Goal: Task Accomplishment & Management: Manage account settings

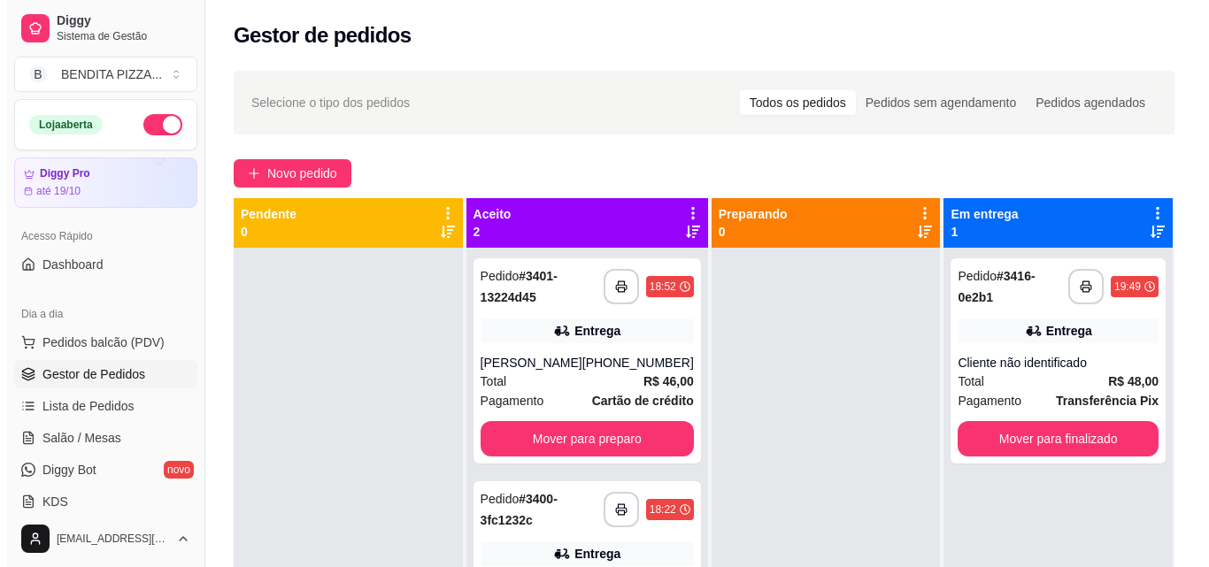
scroll to position [50, 0]
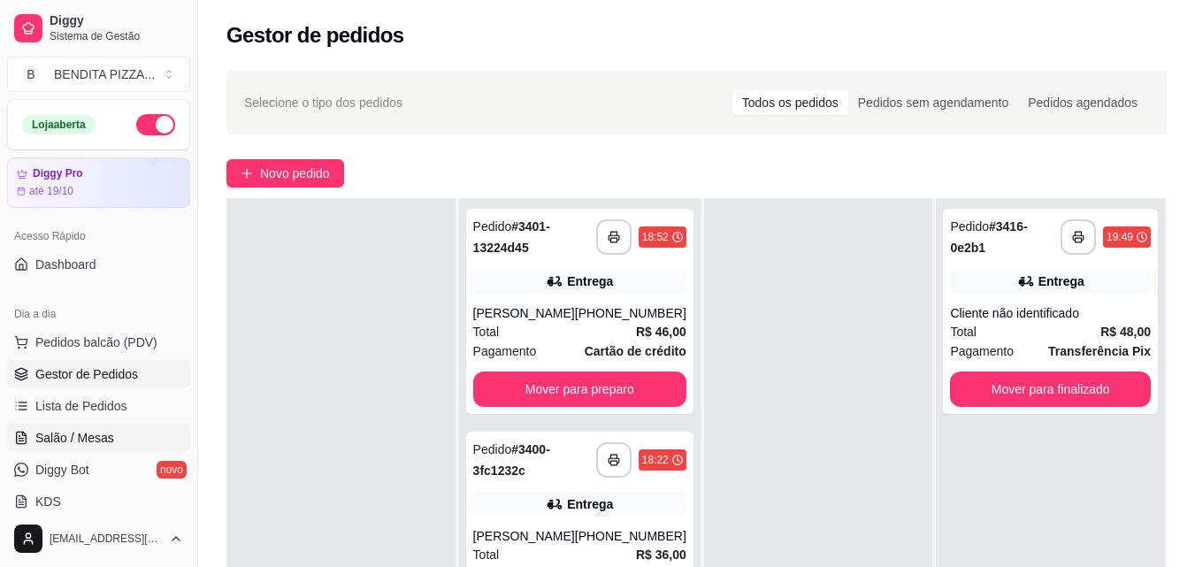
click at [144, 430] on link "Salão / Mesas" at bounding box center [98, 438] width 183 height 28
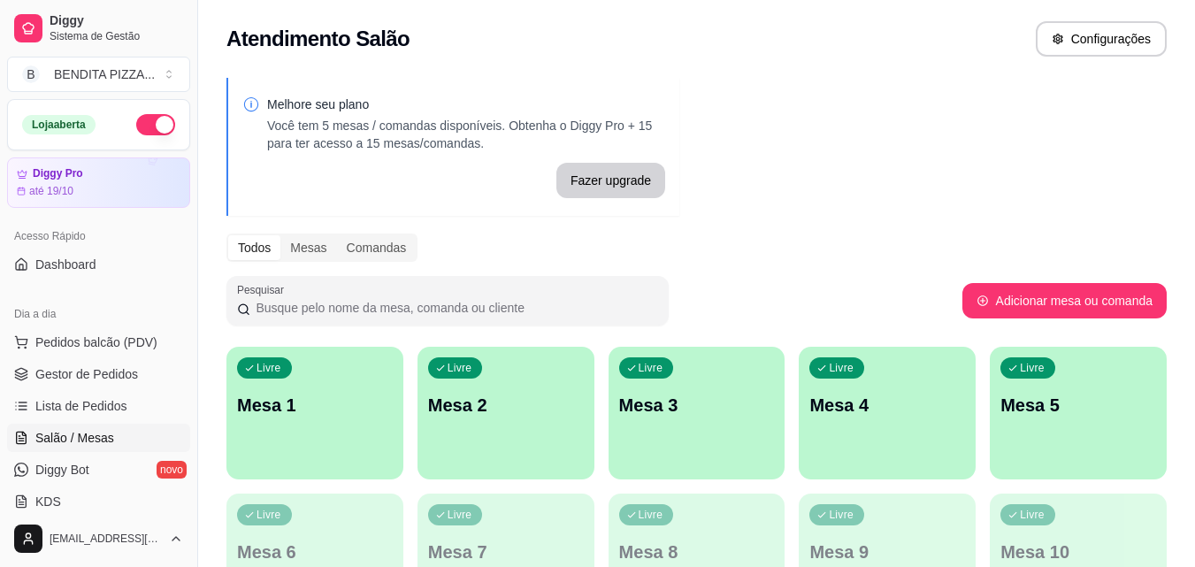
click at [388, 442] on div "Livre Mesa 1" at bounding box center [315, 402] width 177 height 111
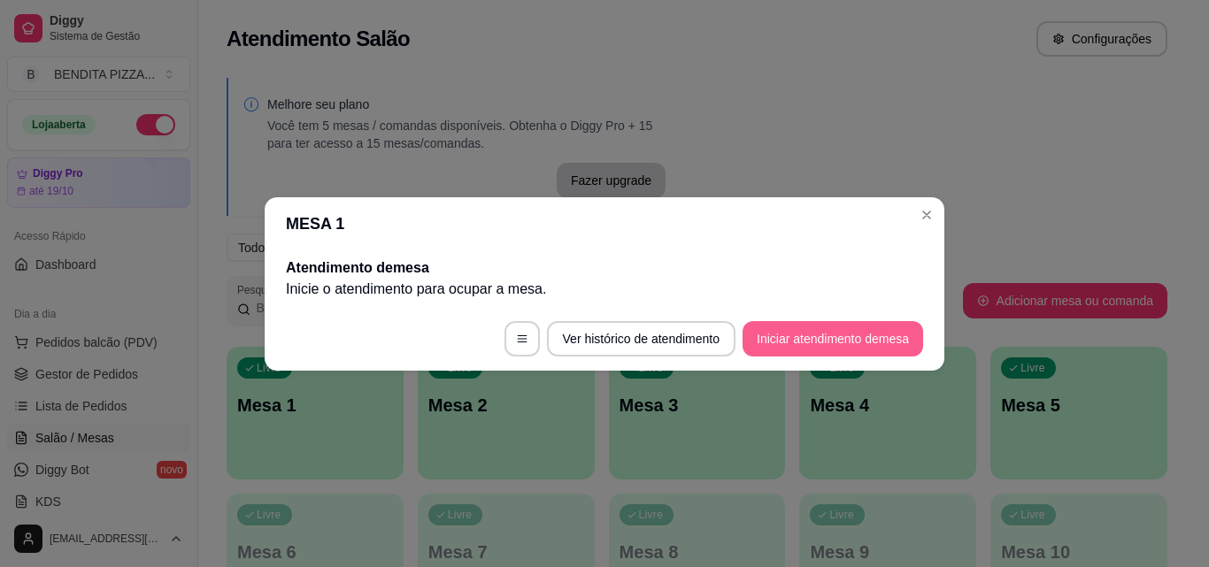
click at [779, 335] on button "Iniciar atendimento de mesa" at bounding box center [832, 338] width 180 height 35
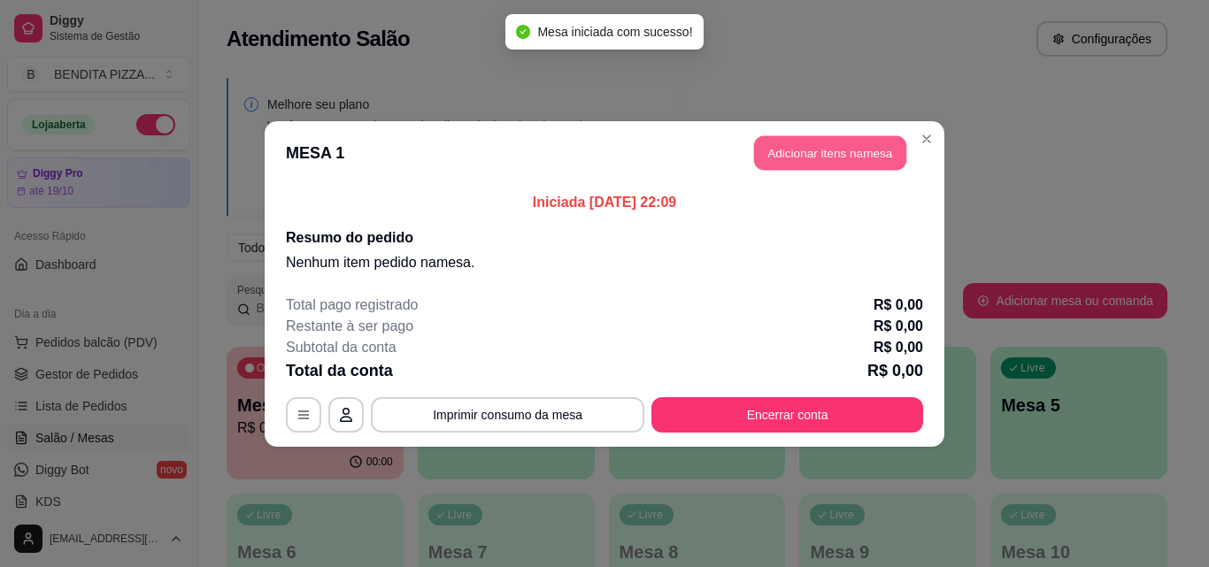
click at [788, 145] on button "Adicionar itens na mesa" at bounding box center [830, 152] width 152 height 35
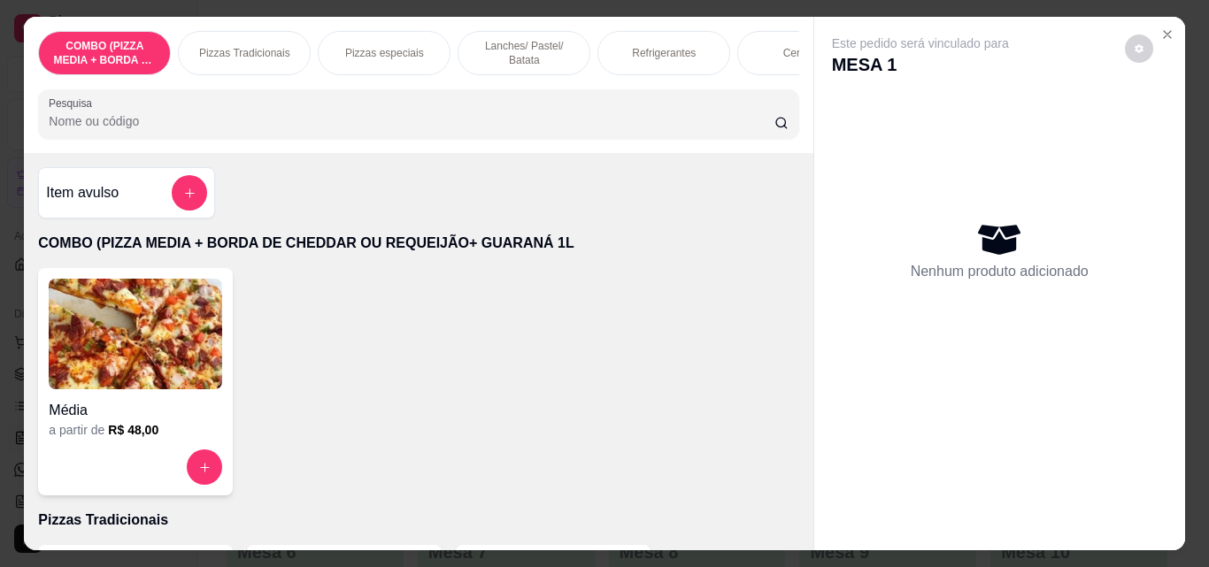
click at [255, 51] on p "Pizzas Tradicionais" at bounding box center [244, 53] width 91 height 14
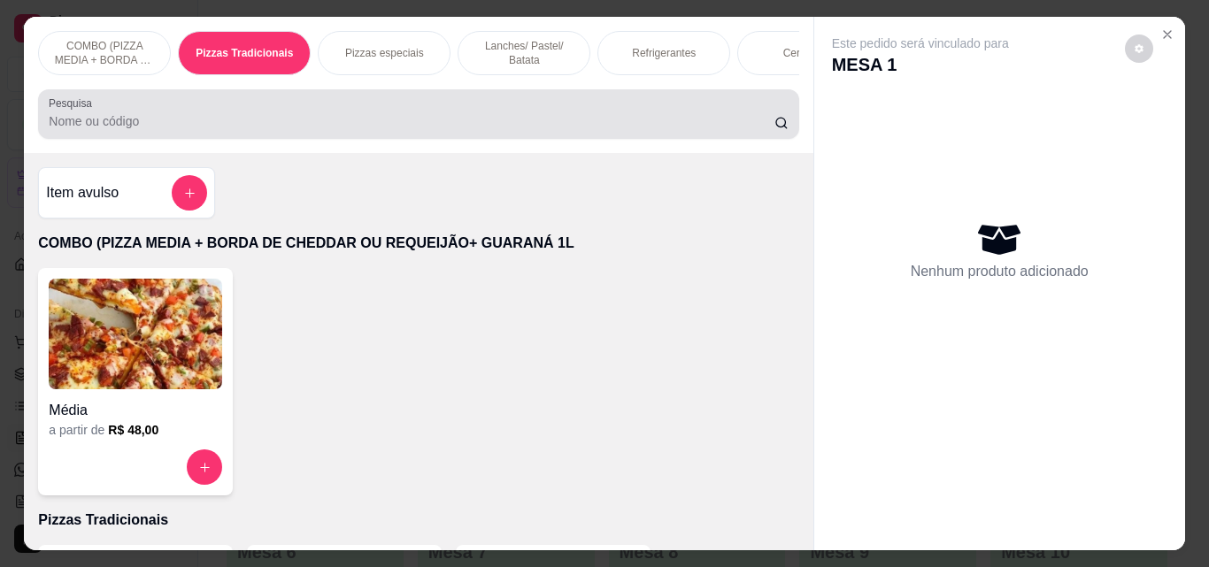
scroll to position [46, 0]
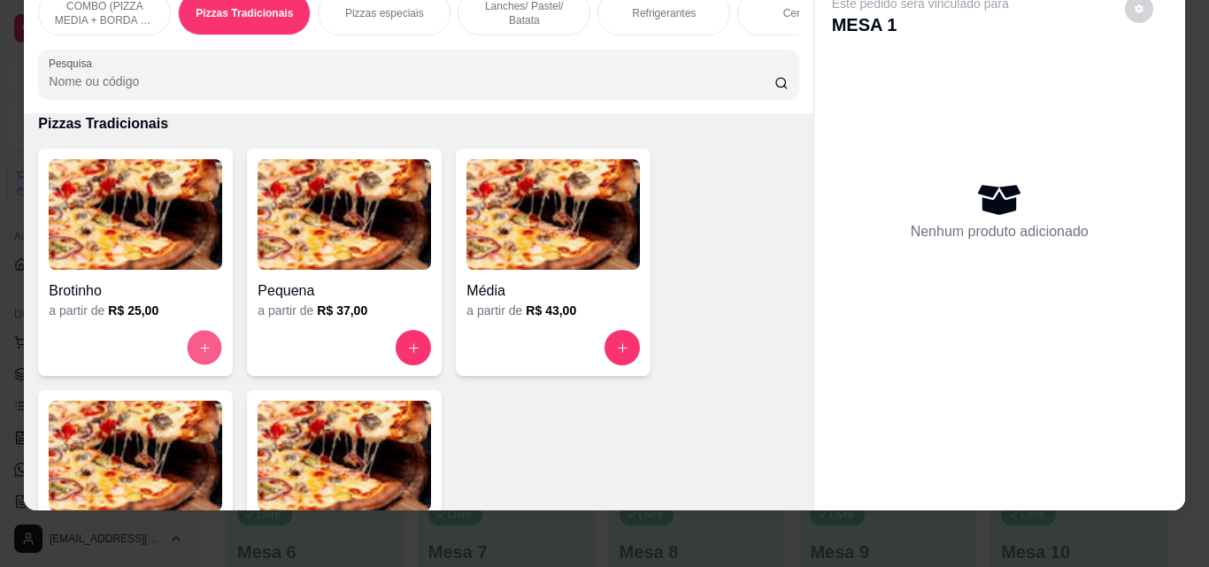
click at [188, 352] on button "increase-product-quantity" at bounding box center [205, 348] width 35 height 35
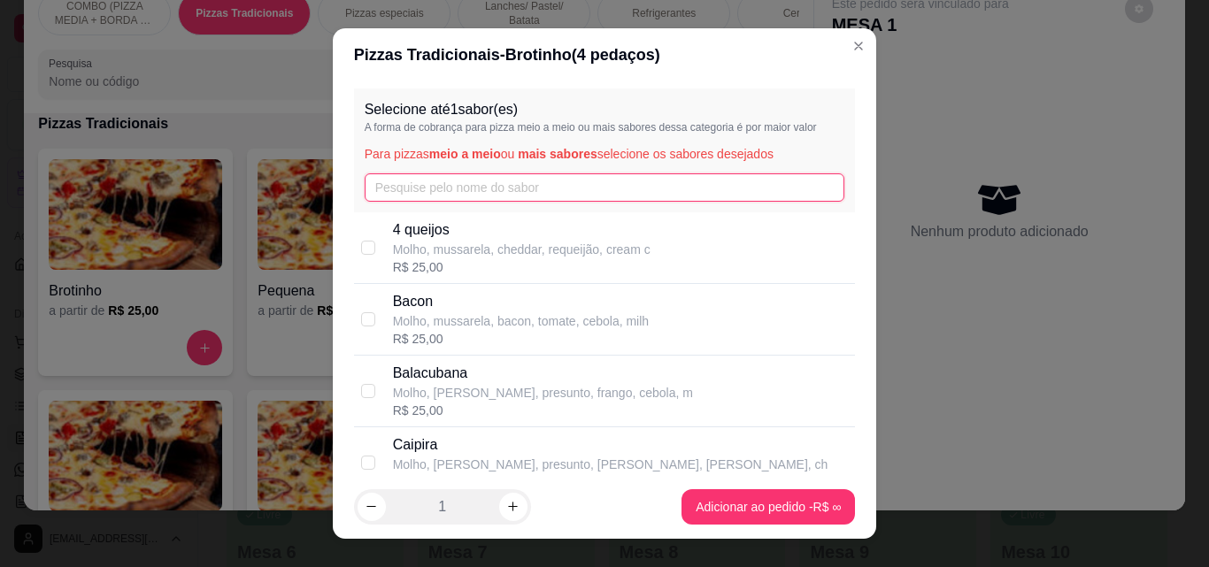
click at [462, 189] on input "text" at bounding box center [605, 187] width 480 height 28
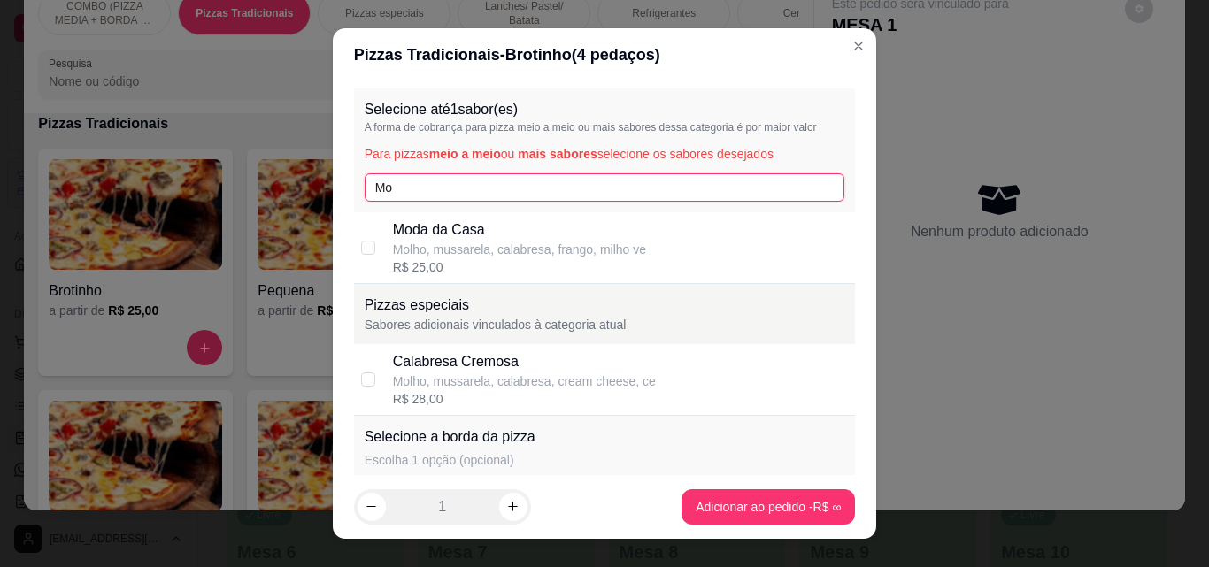
type input "Mo"
drag, startPoint x: 365, startPoint y: 225, endPoint x: 546, endPoint y: 342, distance: 216.2
click at [376, 236] on div "Moda da Casa Molho, mussarela, calabresa, frango, [PERSON_NAME] ve R$ 25,00" at bounding box center [605, 248] width 502 height 72
checkbox input "true"
click at [771, 531] on footer "1 Adicionar ao pedido R$ 25,00" at bounding box center [605, 507] width 544 height 64
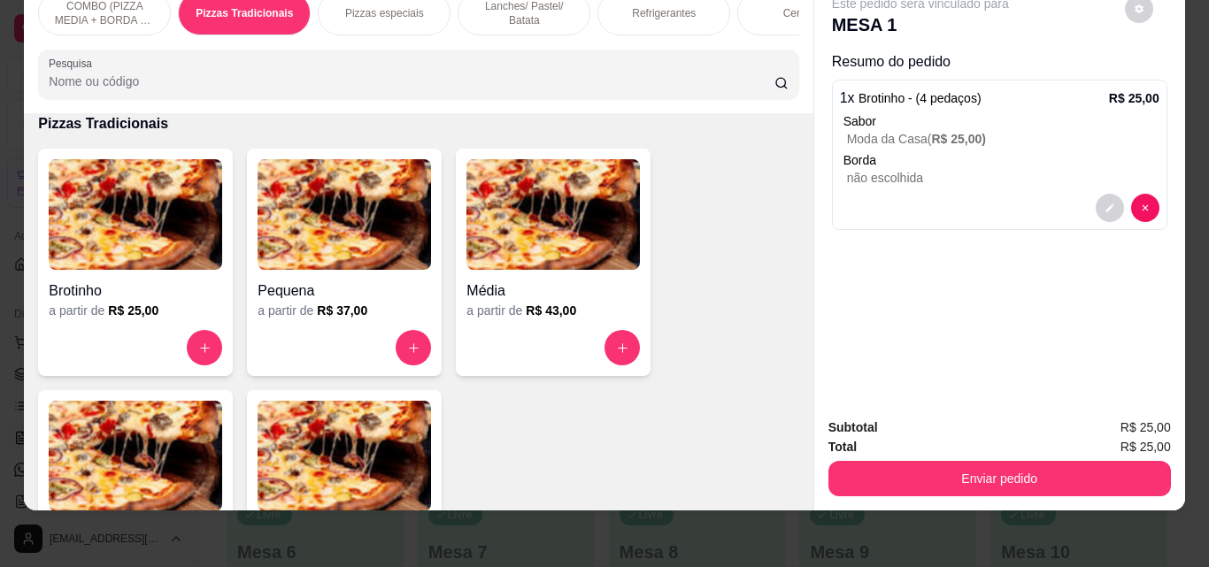
click at [658, 6] on p "Refrigerantes" at bounding box center [664, 13] width 64 height 14
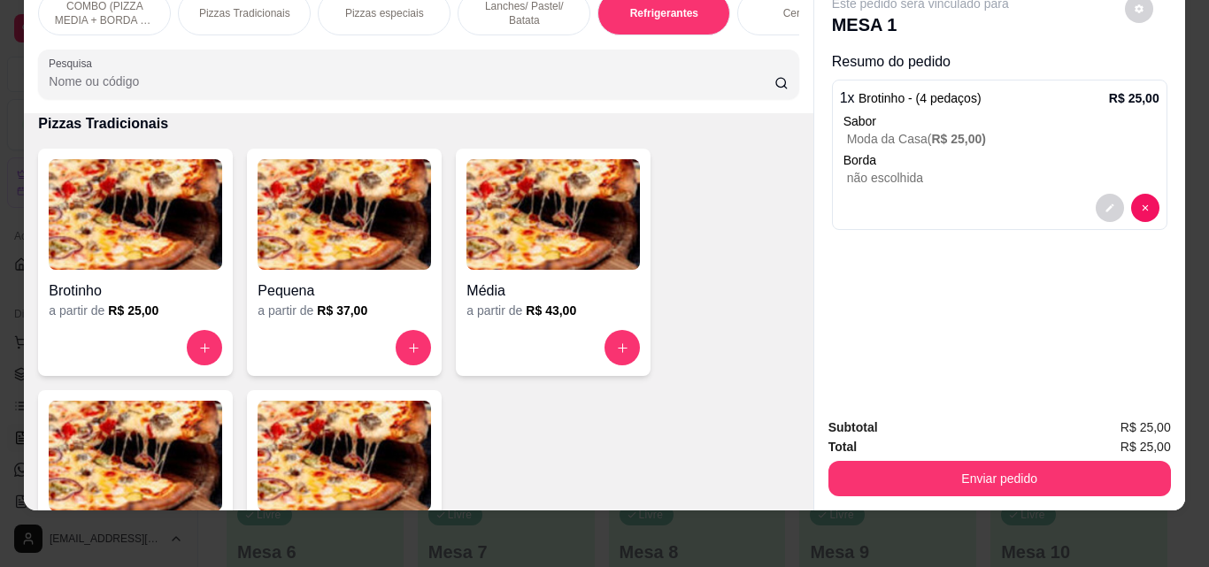
scroll to position [2732, 0]
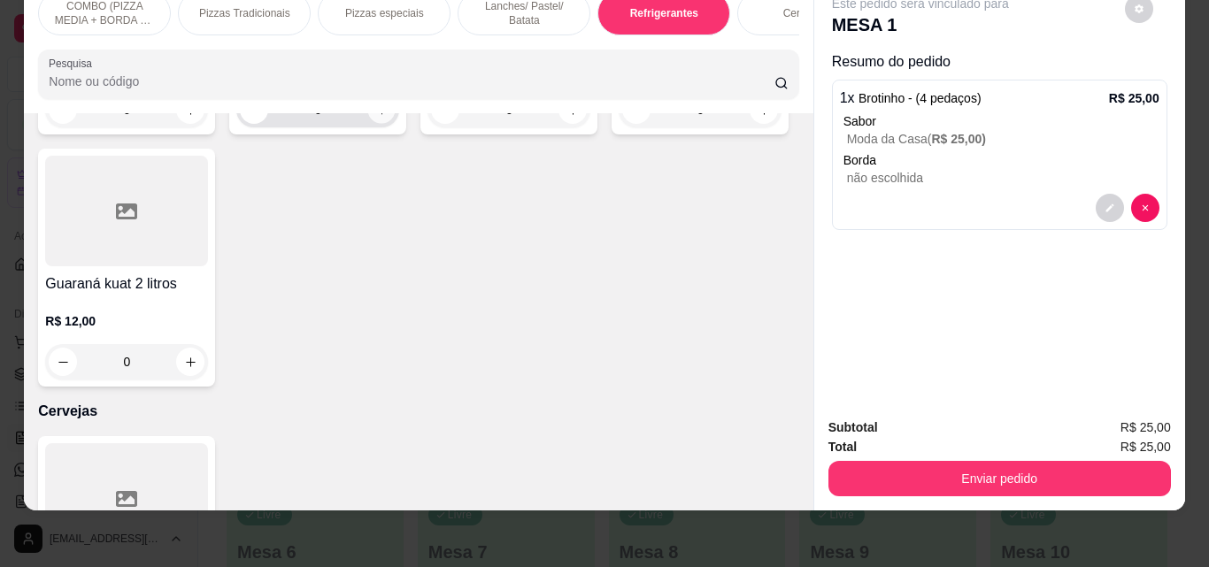
click at [375, 117] on icon "increase-product-quantity" at bounding box center [381, 110] width 13 height 13
type input "1"
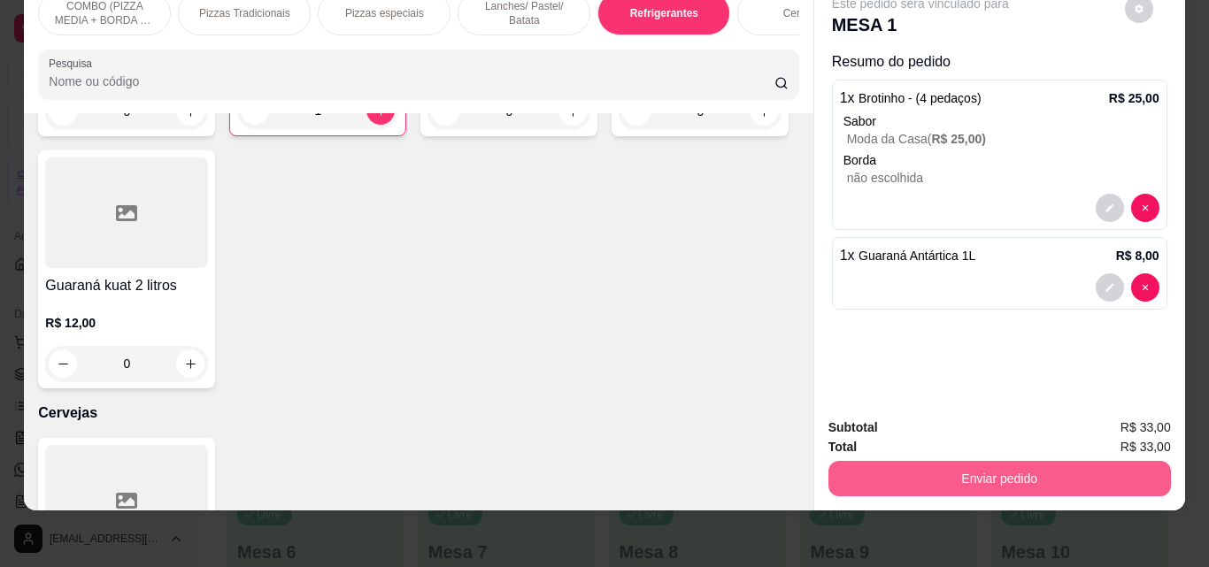
click at [896, 461] on button "Enviar pedido" at bounding box center [999, 478] width 342 height 35
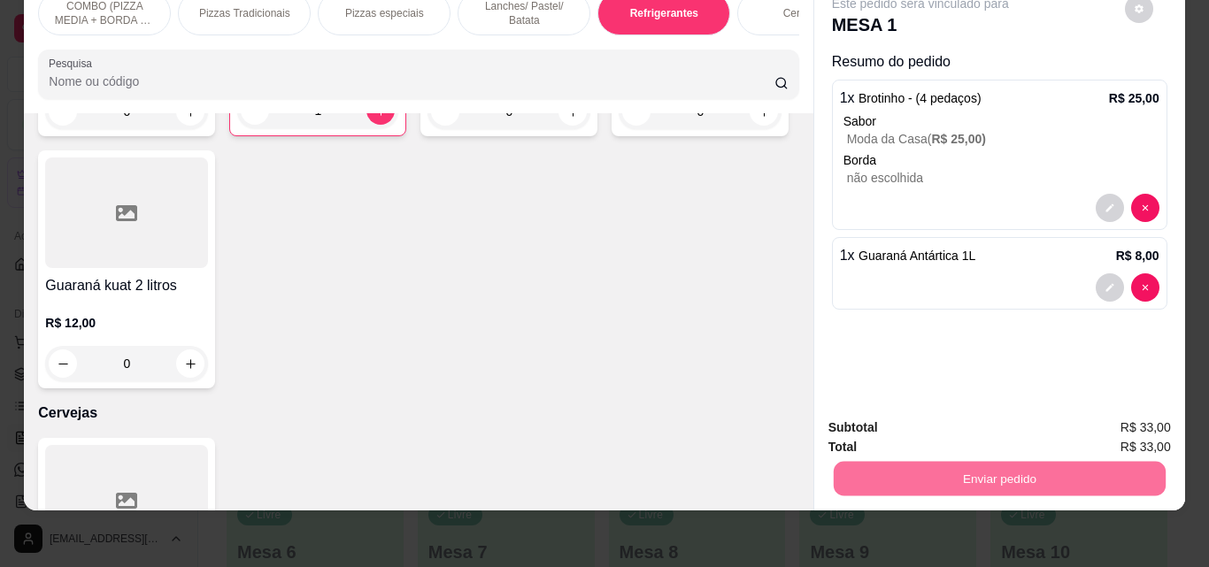
click at [883, 411] on button "Não registrar e enviar pedido" at bounding box center [940, 422] width 184 height 34
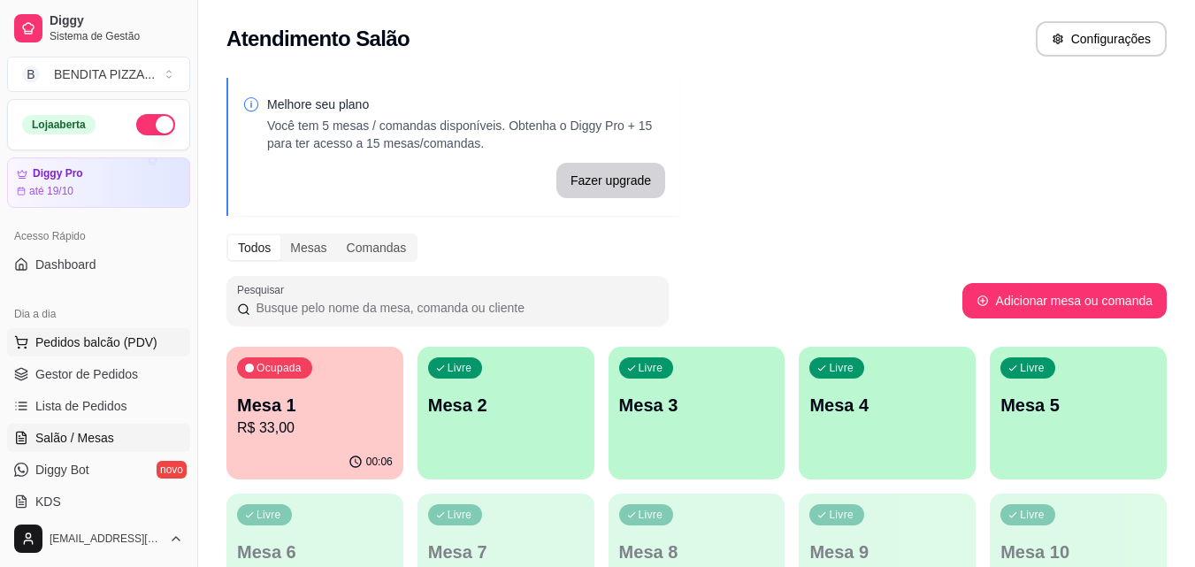
click at [75, 341] on span "Pedidos balcão (PDV)" at bounding box center [96, 343] width 122 height 18
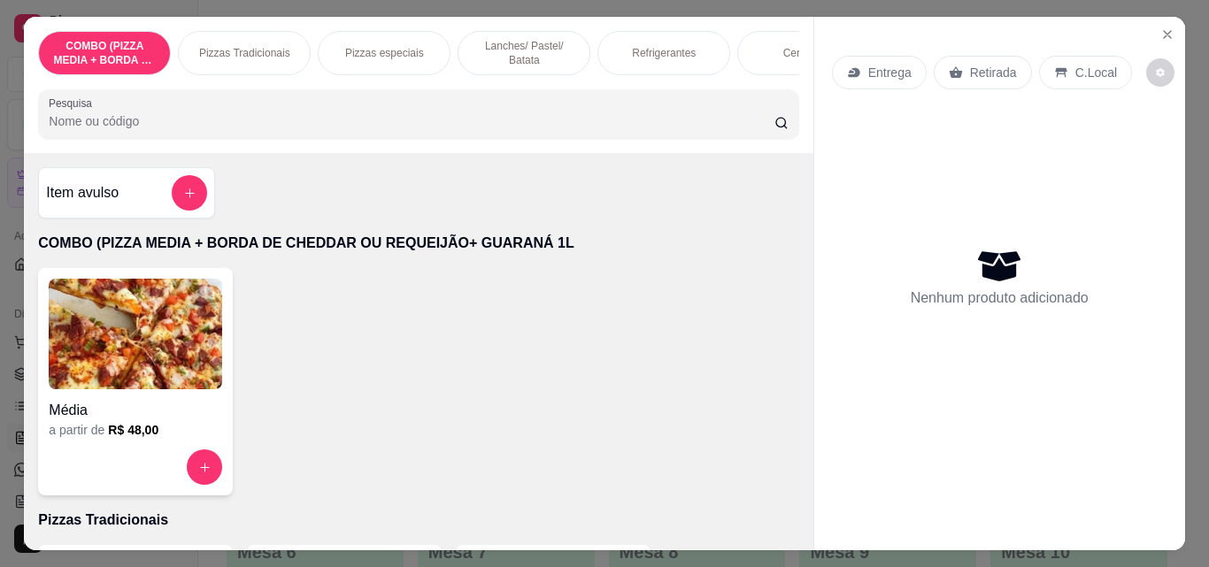
click at [247, 58] on div "Pizzas Tradicionais" at bounding box center [244, 53] width 133 height 44
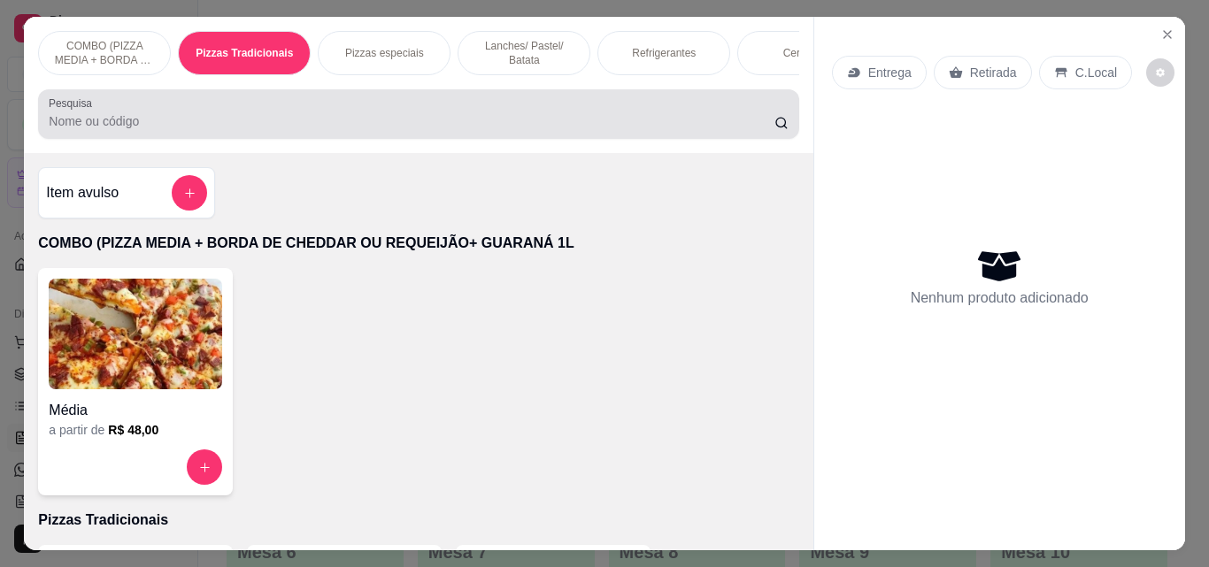
scroll to position [46, 0]
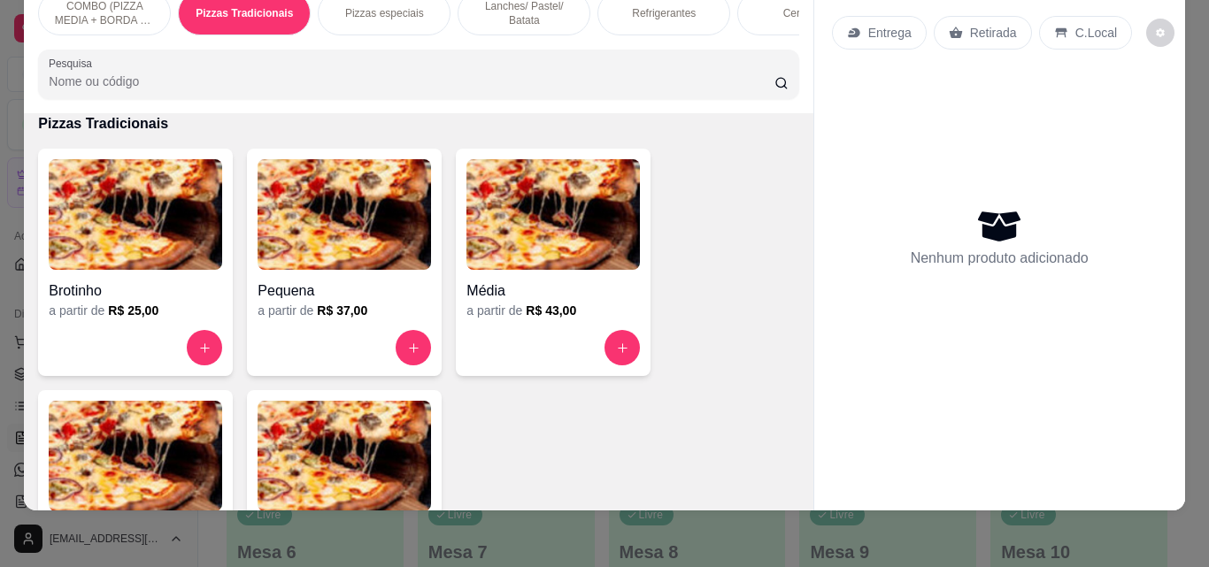
click at [172, 442] on img at bounding box center [135, 456] width 173 height 111
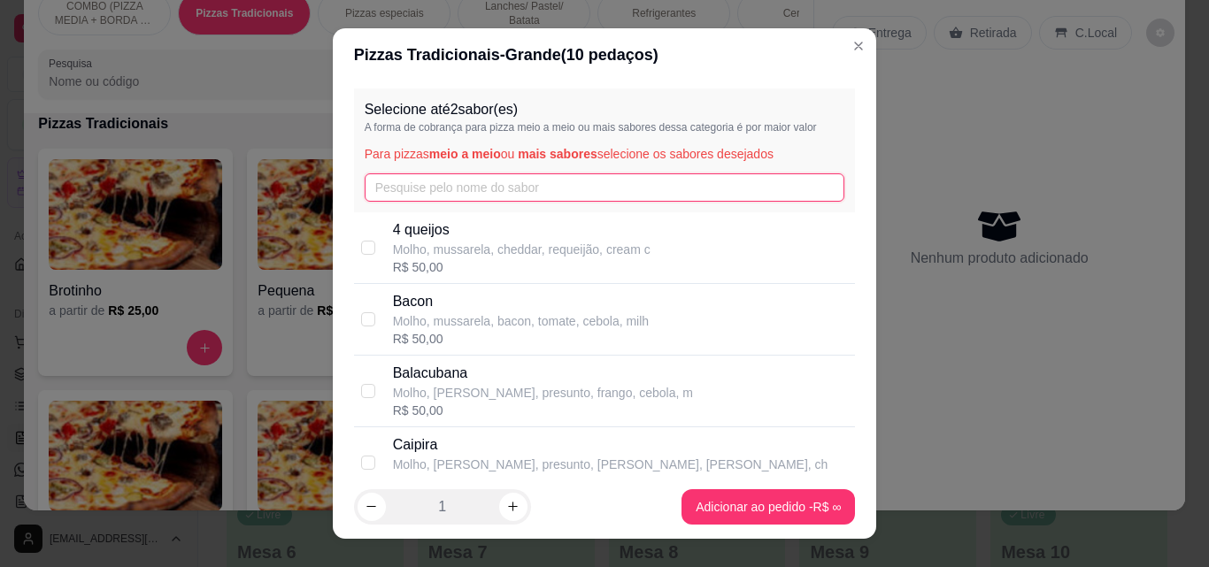
click at [479, 174] on input "text" at bounding box center [605, 187] width 480 height 28
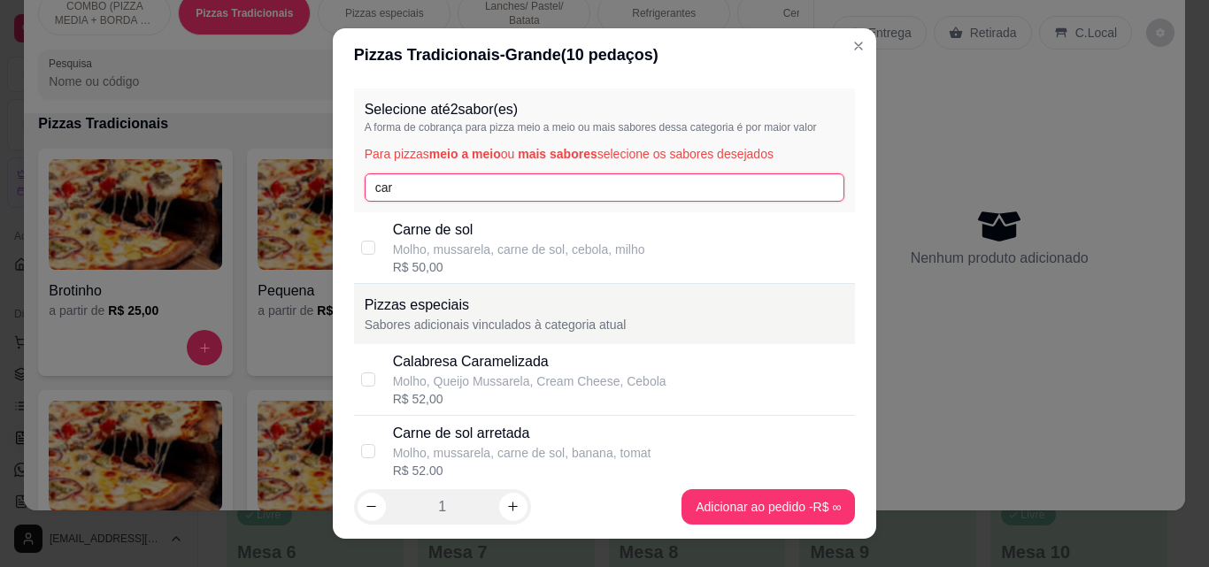
type input "car"
click at [457, 243] on p "Molho, mussarela, carne de sol, cebola, milho" at bounding box center [519, 250] width 252 height 18
checkbox input "true"
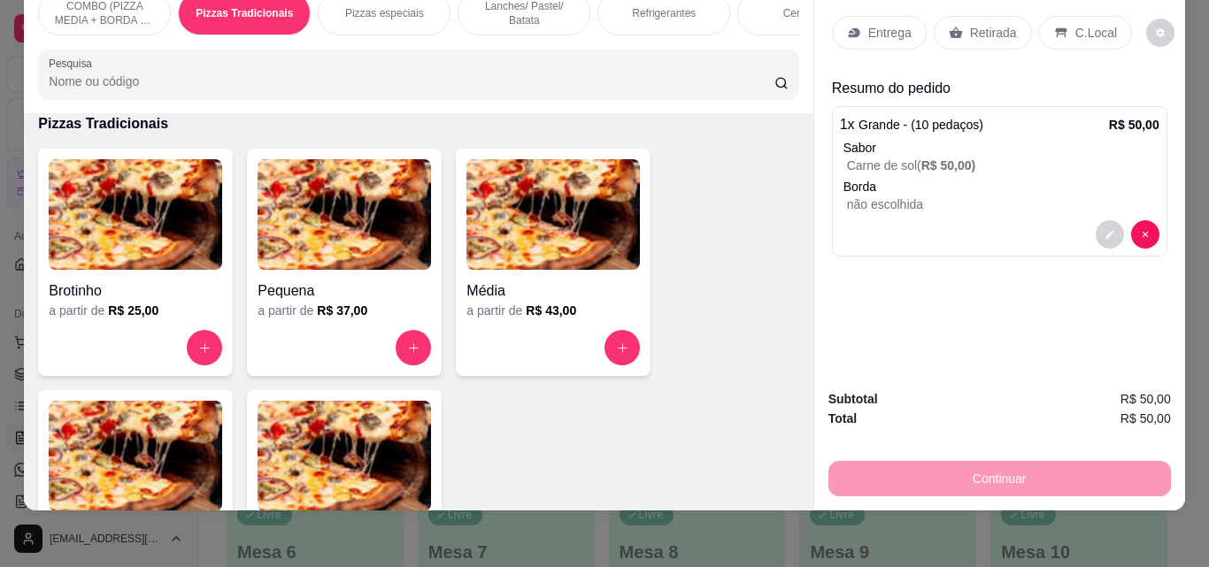
click at [644, 7] on p "Refrigerantes" at bounding box center [664, 13] width 64 height 14
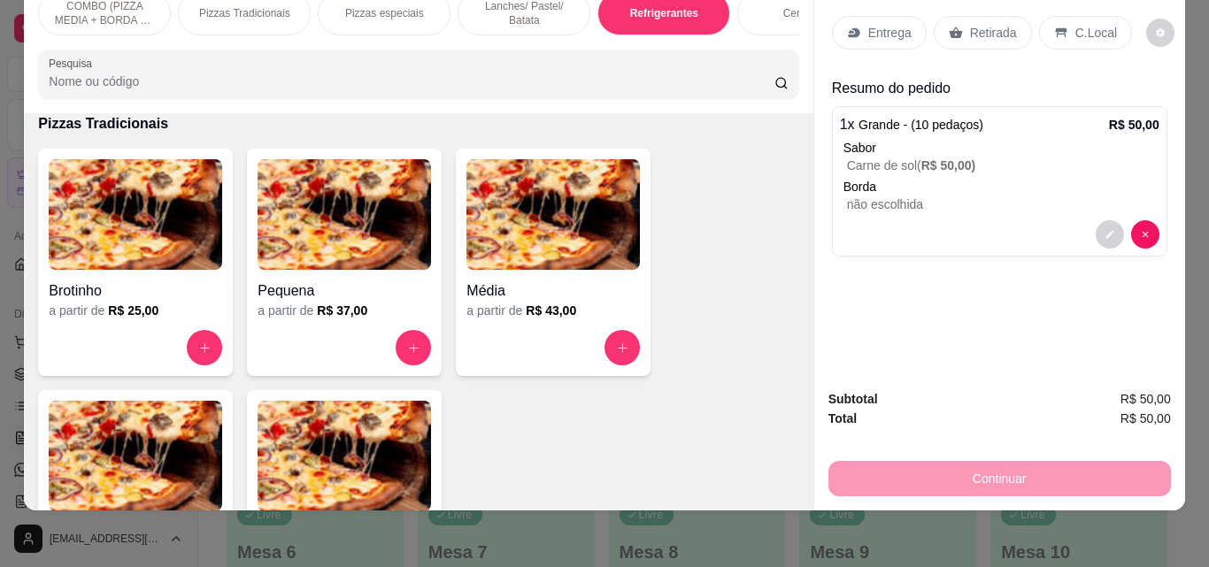
scroll to position [2732, 0]
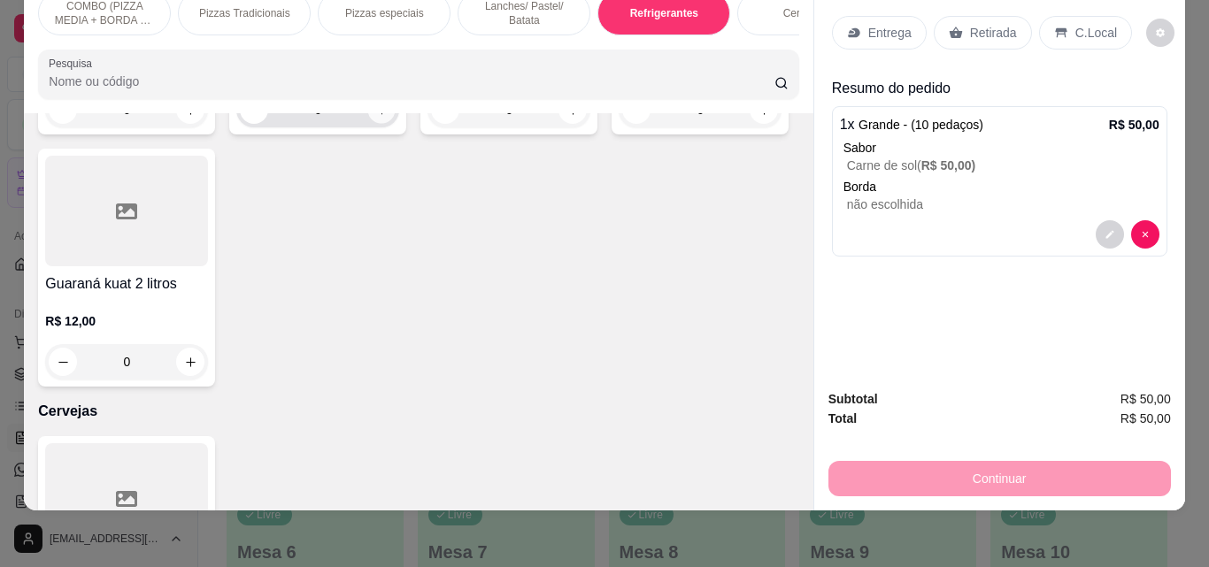
click at [383, 124] on button "increase-product-quantity" at bounding box center [381, 109] width 27 height 27
type input "1"
click at [887, 24] on p "Entrega" at bounding box center [889, 33] width 43 height 18
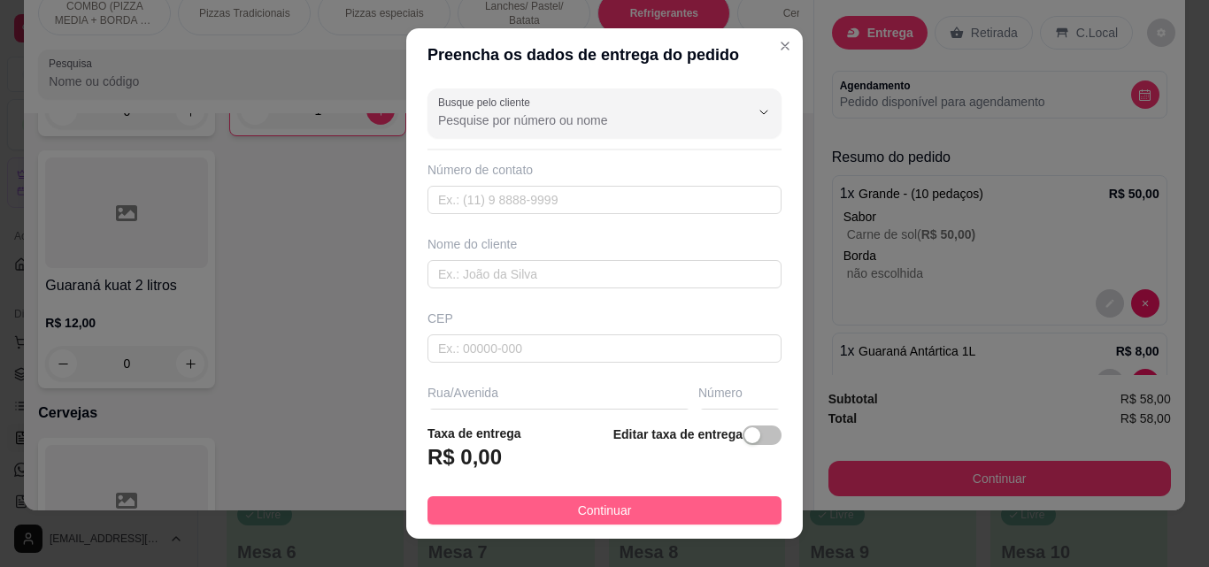
click at [698, 502] on button "Continuar" at bounding box center [604, 510] width 354 height 28
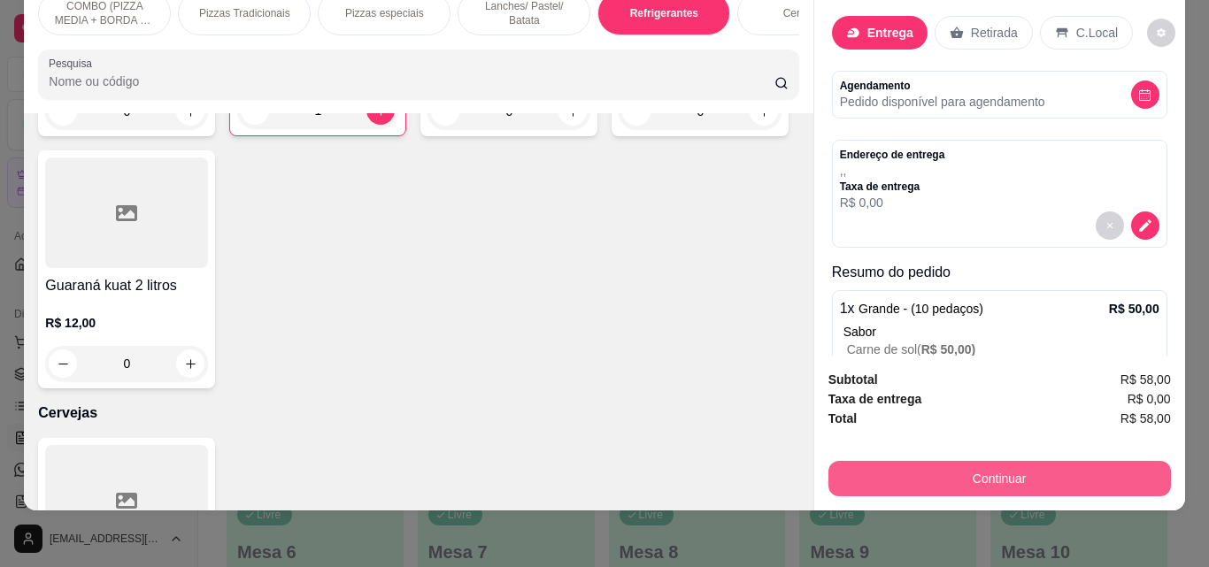
click at [879, 467] on button "Continuar" at bounding box center [999, 478] width 342 height 35
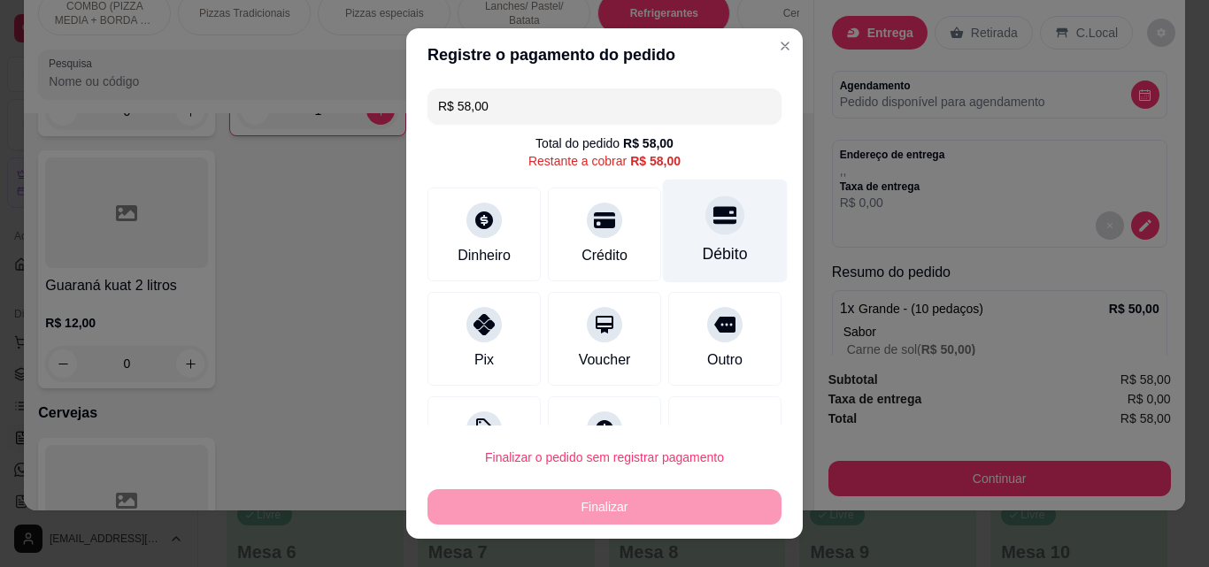
click at [680, 236] on div "Débito" at bounding box center [725, 232] width 125 height 104
type input "R$ 0,00"
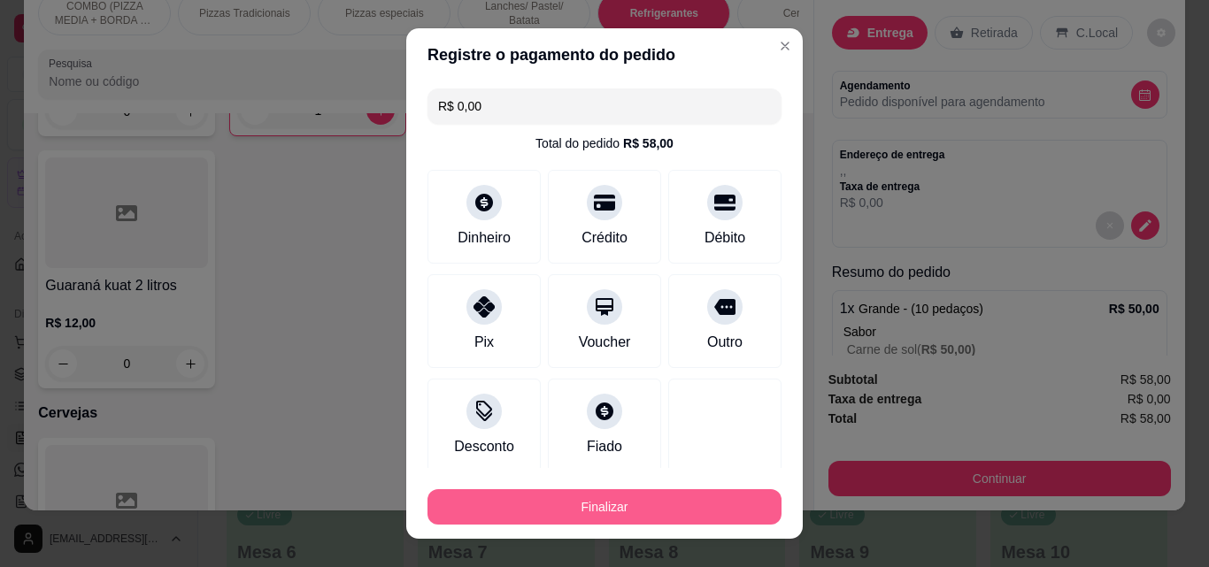
click at [665, 502] on button "Finalizar" at bounding box center [604, 506] width 354 height 35
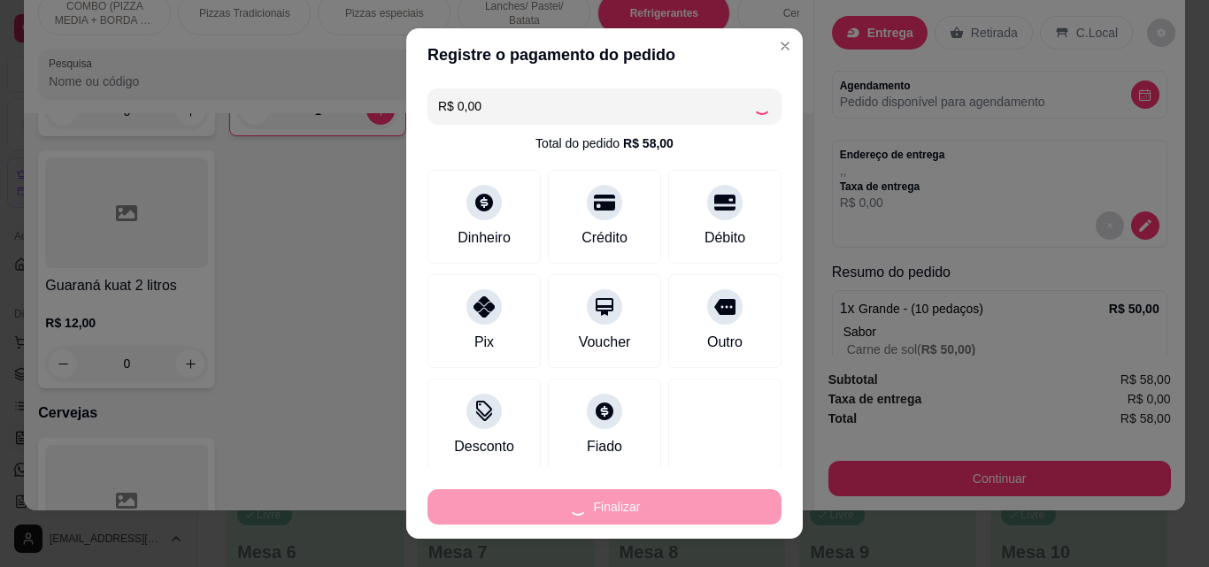
type input "0"
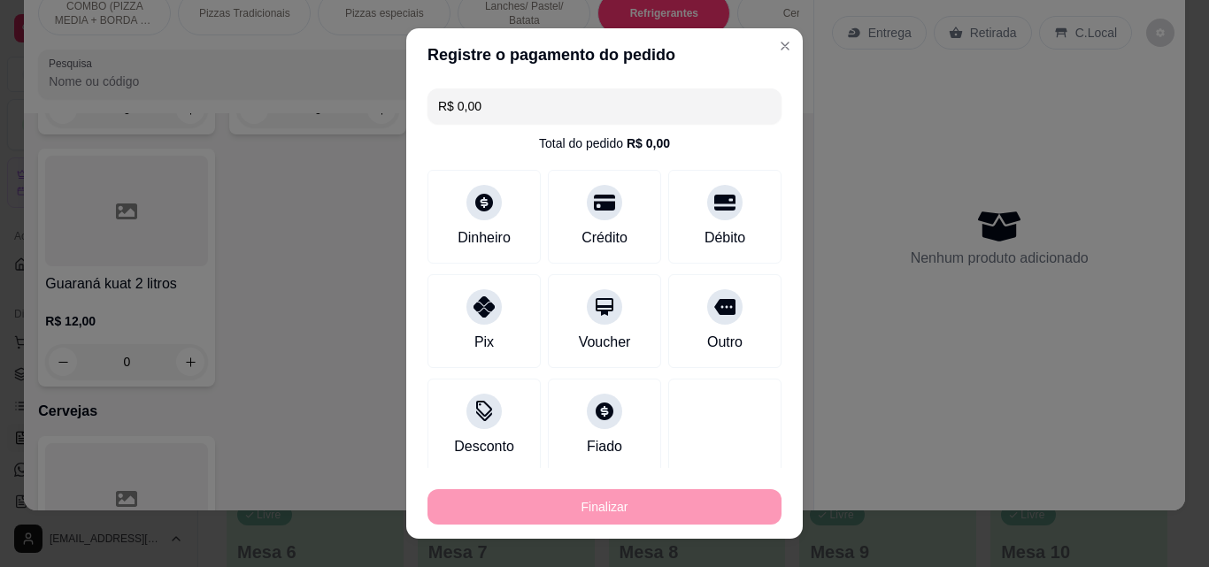
type input "-R$ 58,00"
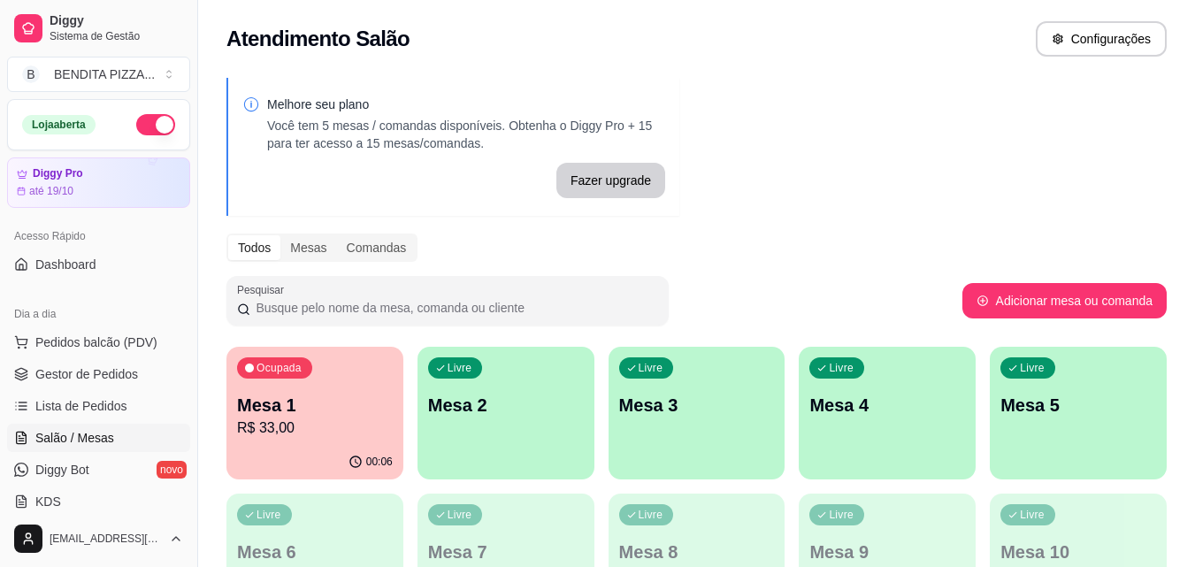
click at [249, 420] on p "R$ 33,00" at bounding box center [315, 428] width 156 height 21
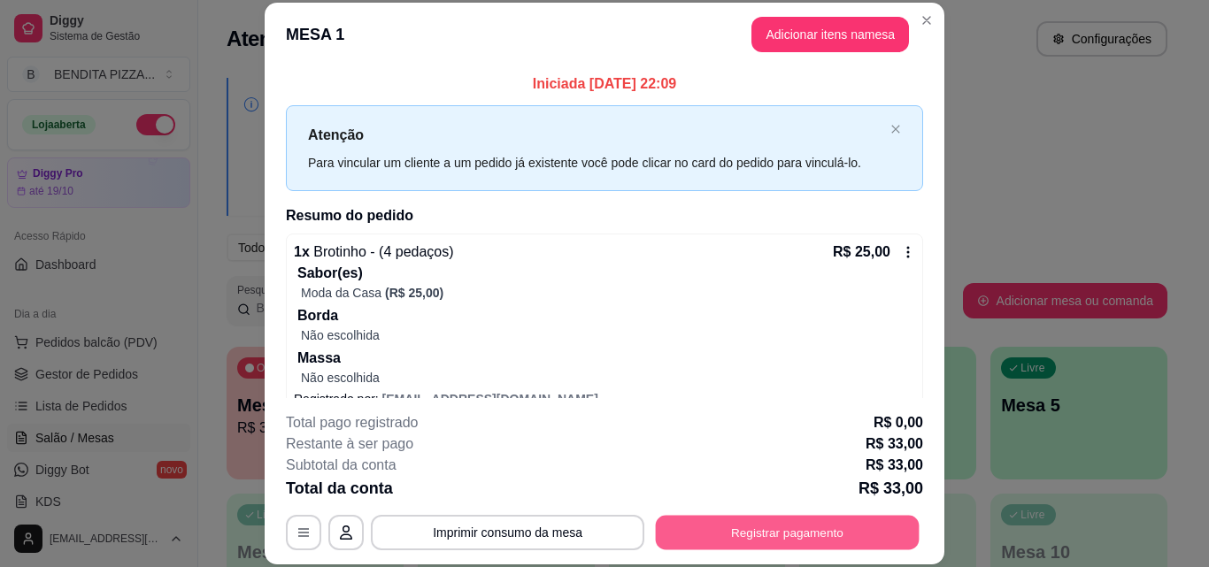
click at [788, 526] on button "Registrar pagamento" at bounding box center [788, 532] width 264 height 35
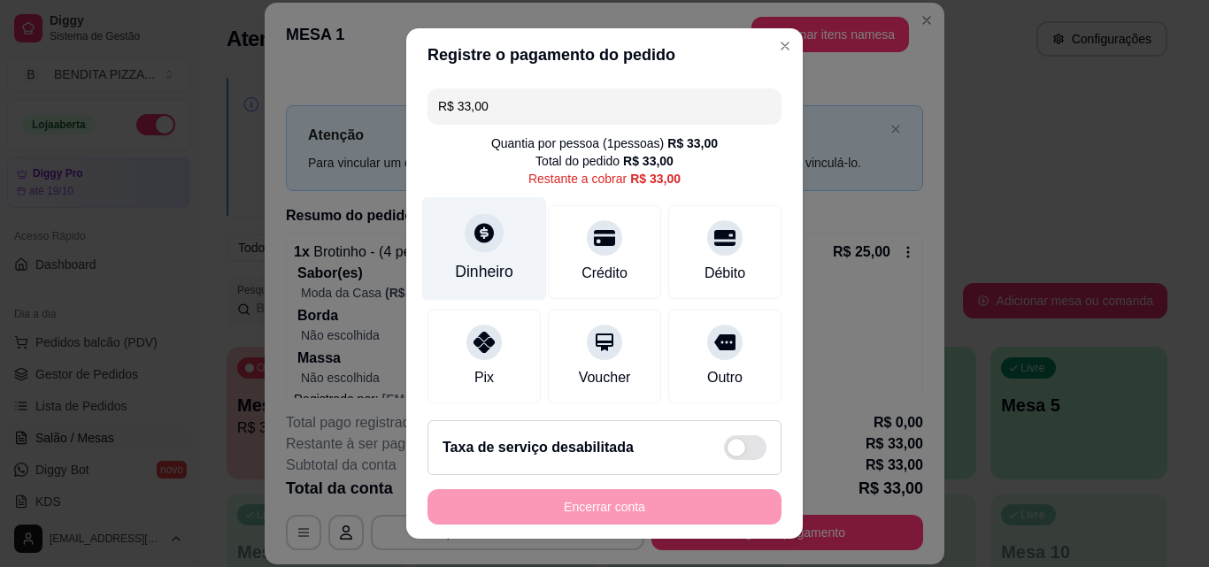
click at [460, 273] on div "Dinheiro" at bounding box center [484, 271] width 58 height 23
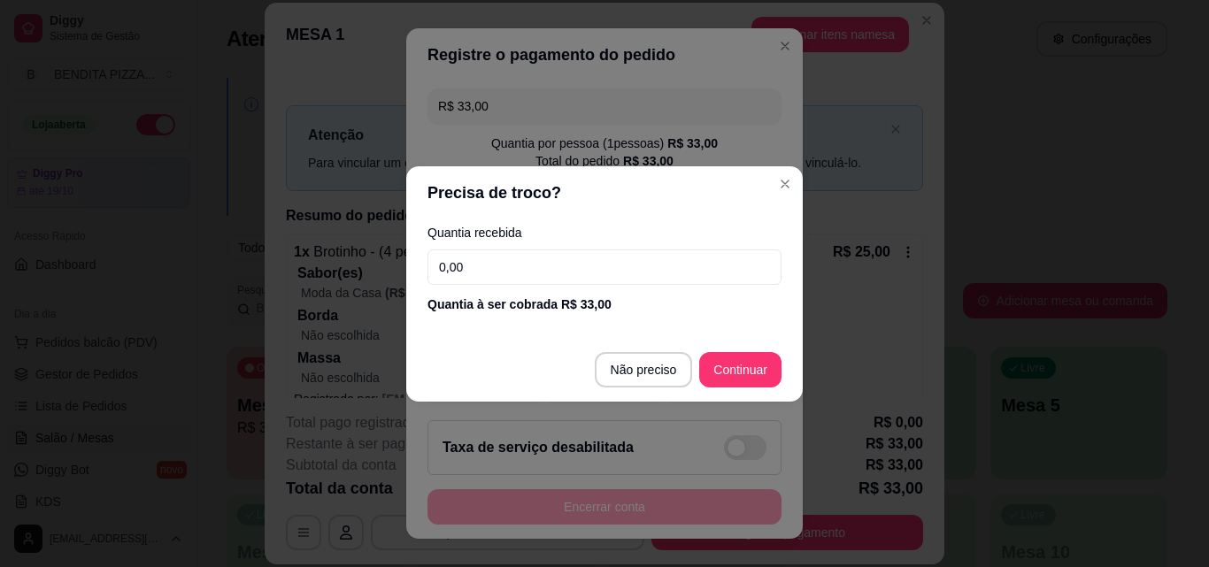
click at [467, 265] on input "0,00" at bounding box center [604, 267] width 354 height 35
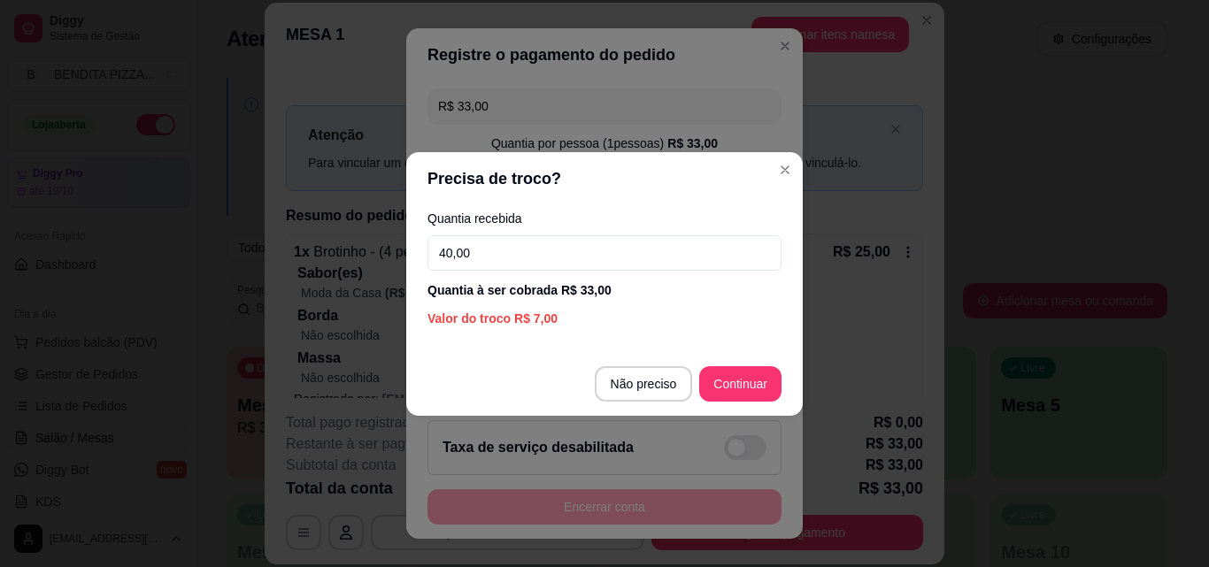
type input "40,00"
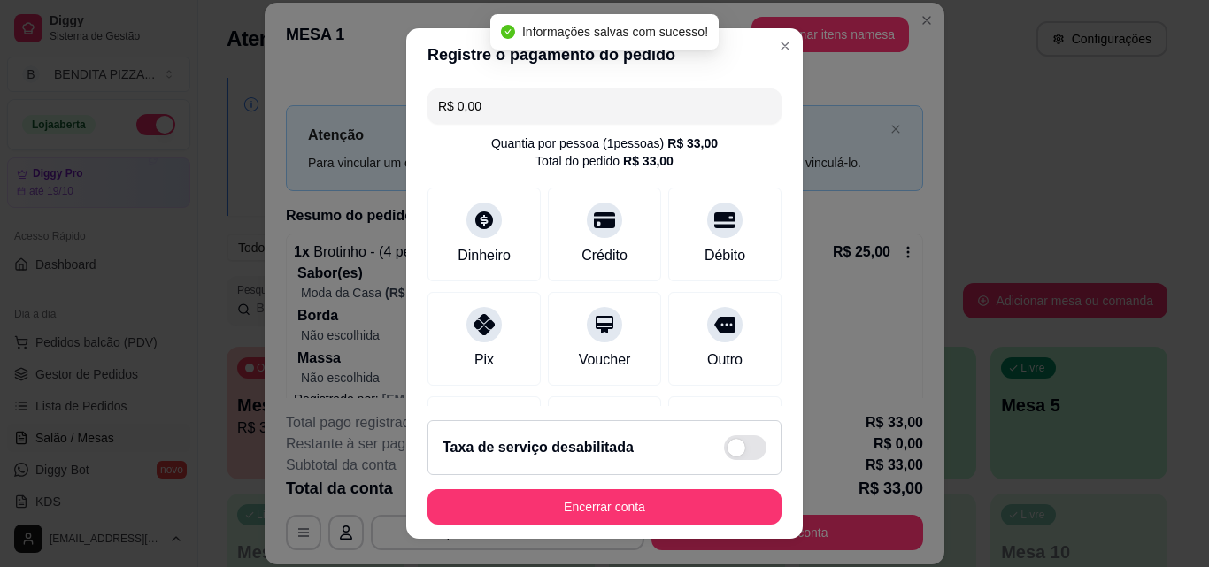
type input "R$ 0,00"
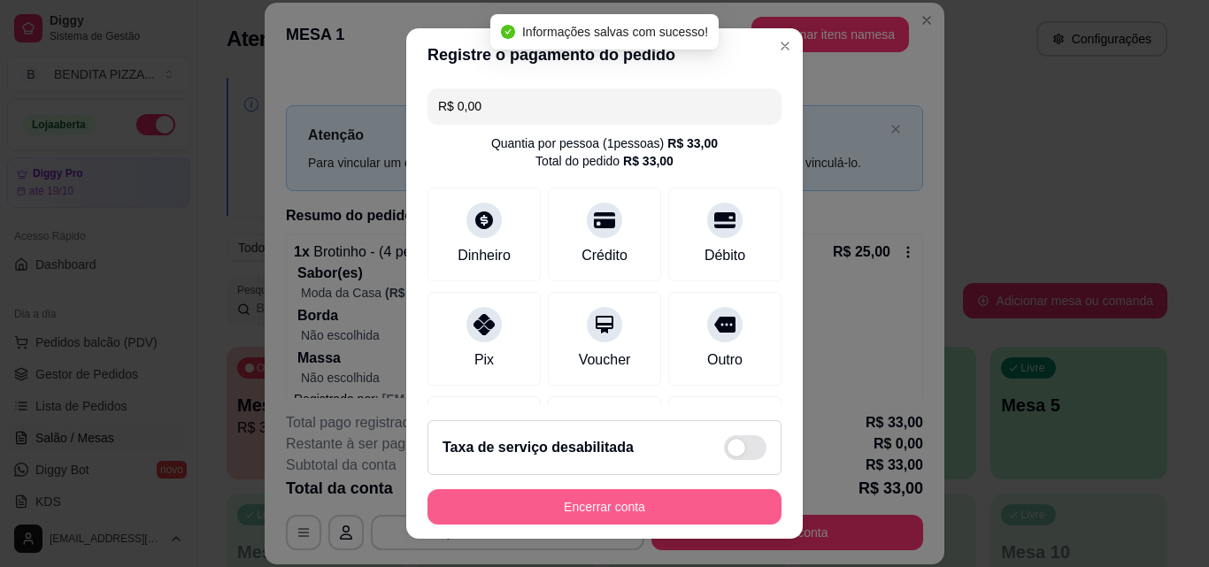
click at [643, 511] on button "Encerrar conta" at bounding box center [604, 506] width 354 height 35
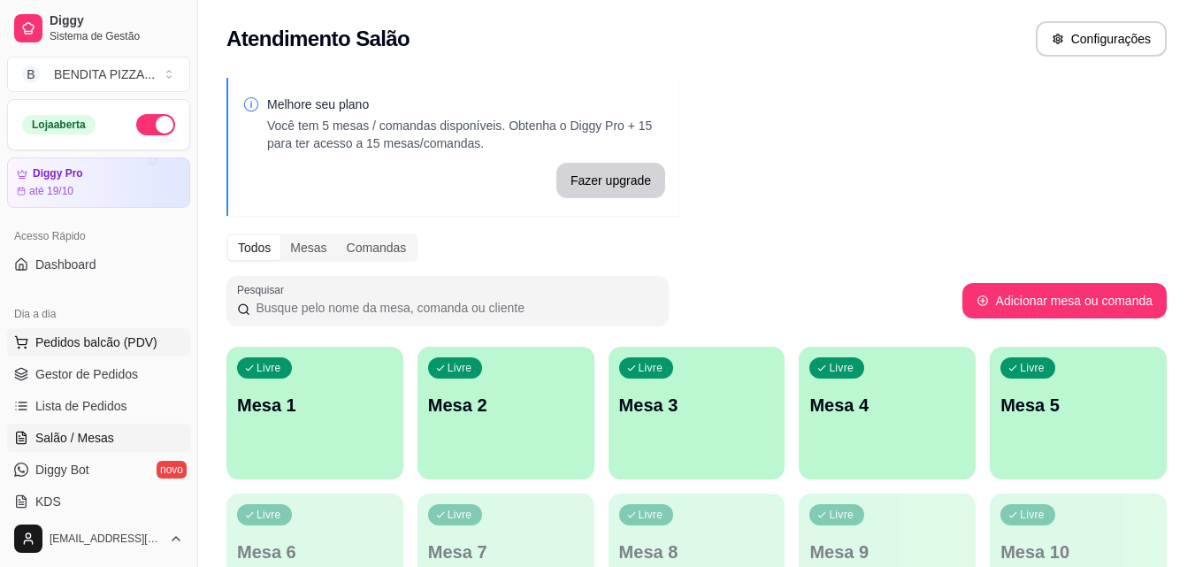
click at [52, 346] on span "Pedidos balcão (PDV)" at bounding box center [96, 343] width 122 height 18
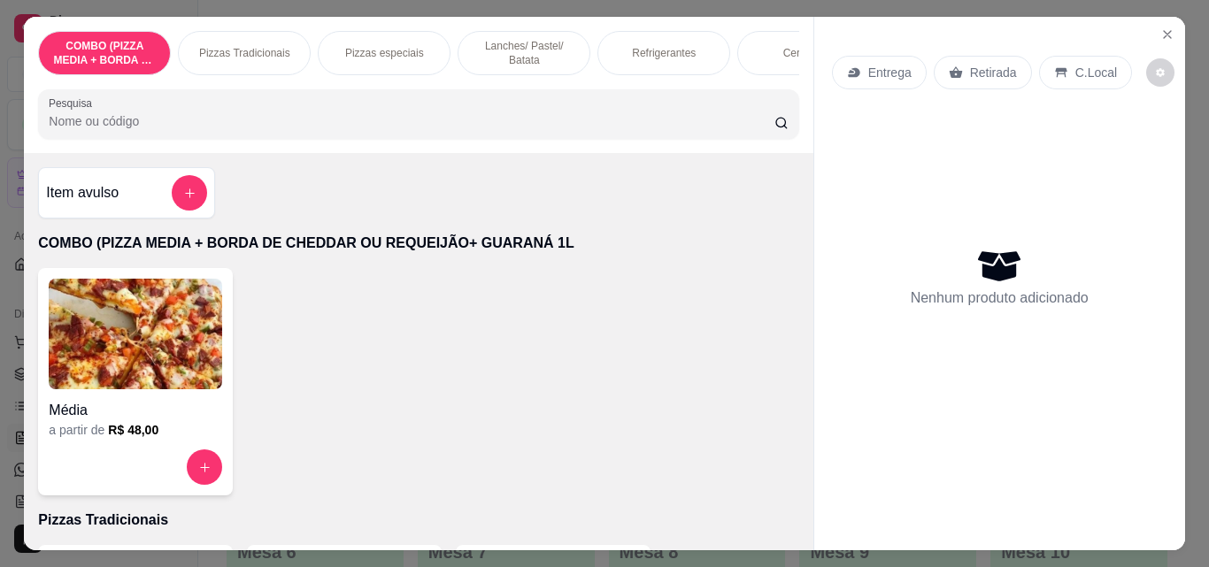
click at [224, 54] on div "Pizzas Tradicionais" at bounding box center [244, 53] width 133 height 44
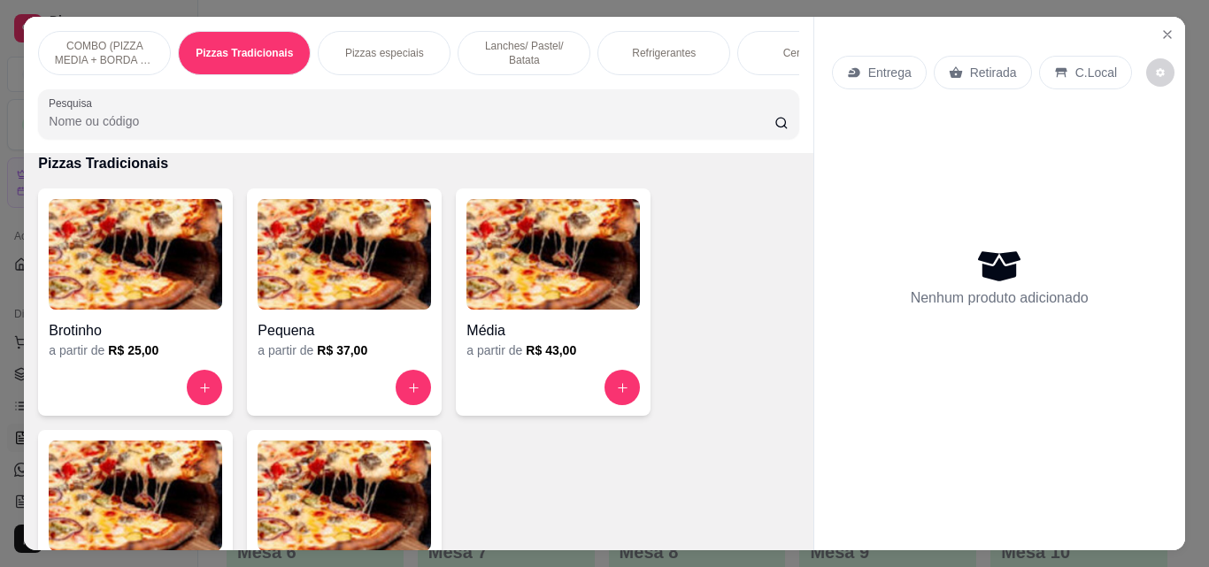
click at [182, 497] on img at bounding box center [135, 496] width 173 height 111
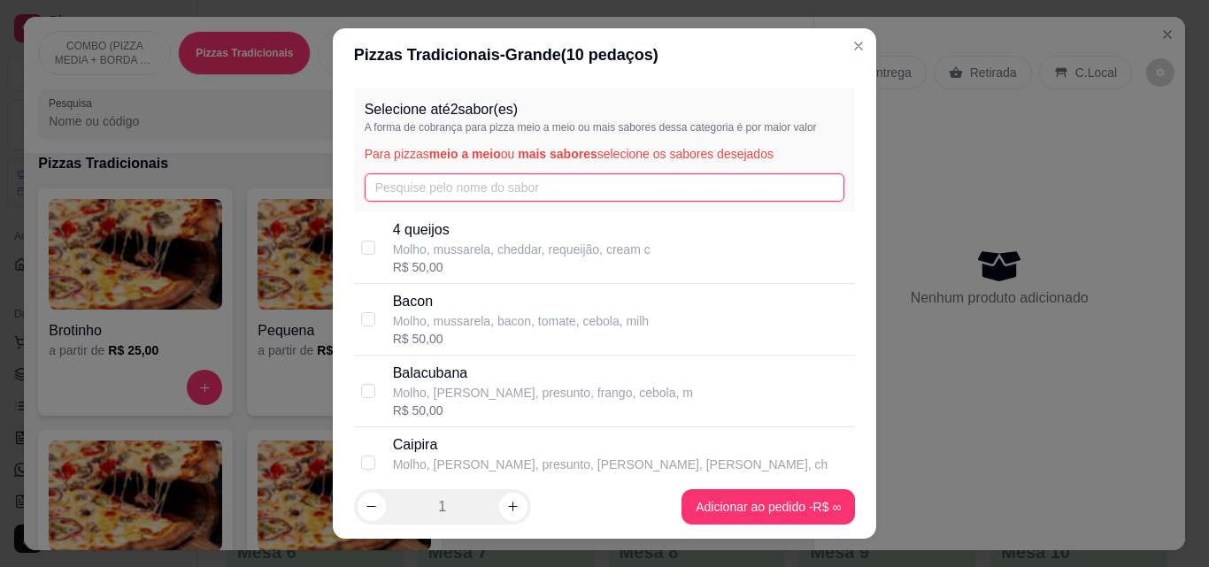
click at [422, 189] on input "text" at bounding box center [605, 187] width 480 height 28
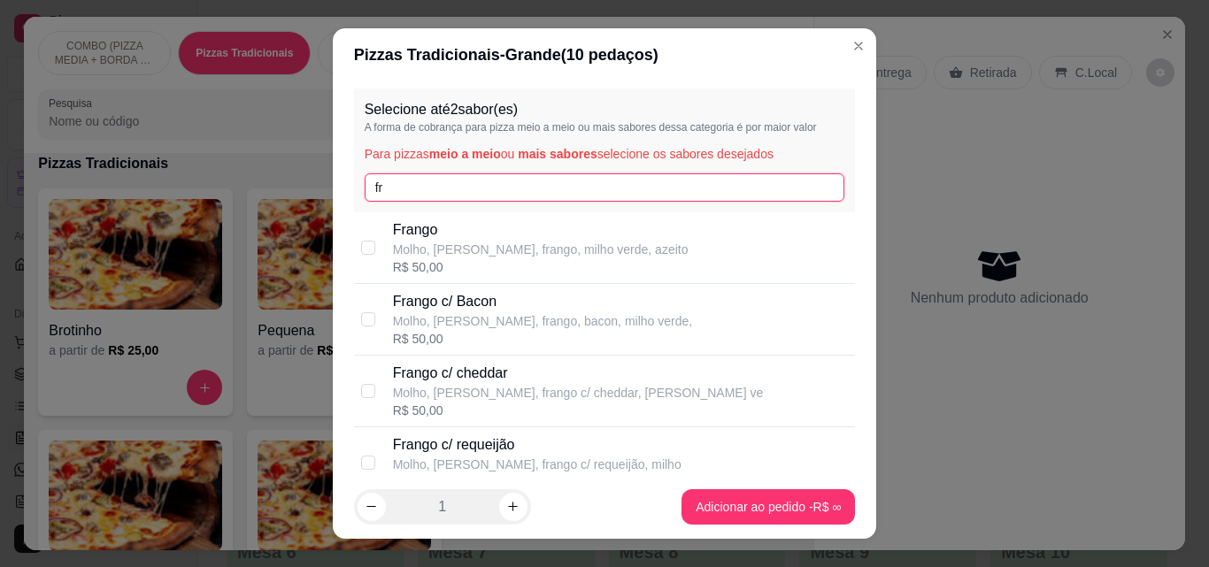
type input "fr"
click at [411, 242] on p "Molho, [PERSON_NAME], frango, milho verde, azeito" at bounding box center [541, 250] width 296 height 18
checkbox input "true"
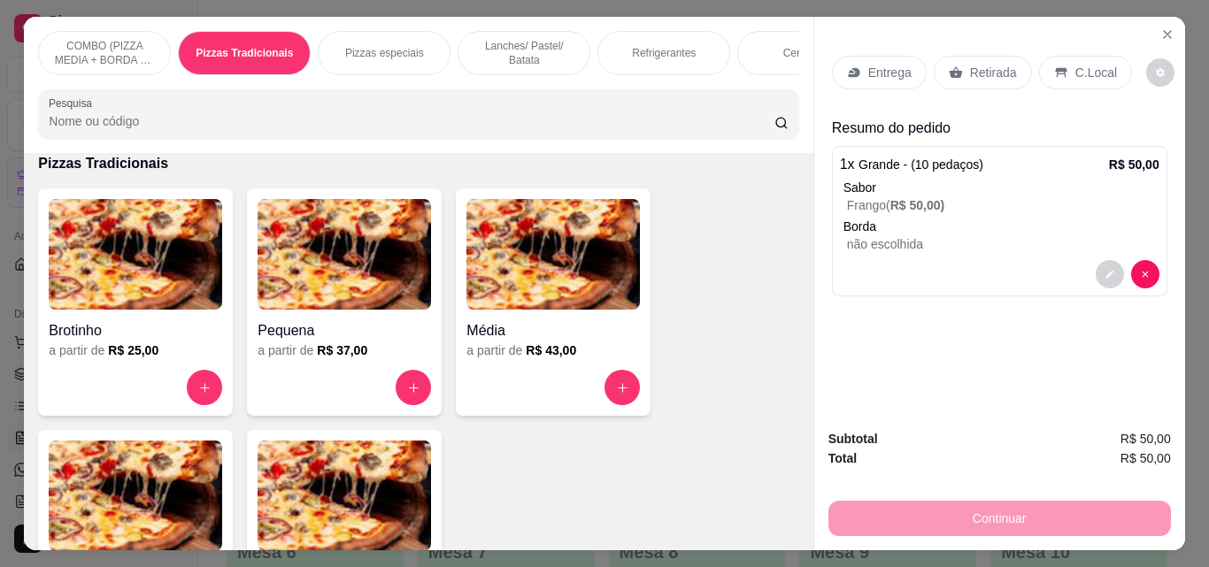
click at [632, 48] on p "Refrigerantes" at bounding box center [664, 53] width 64 height 14
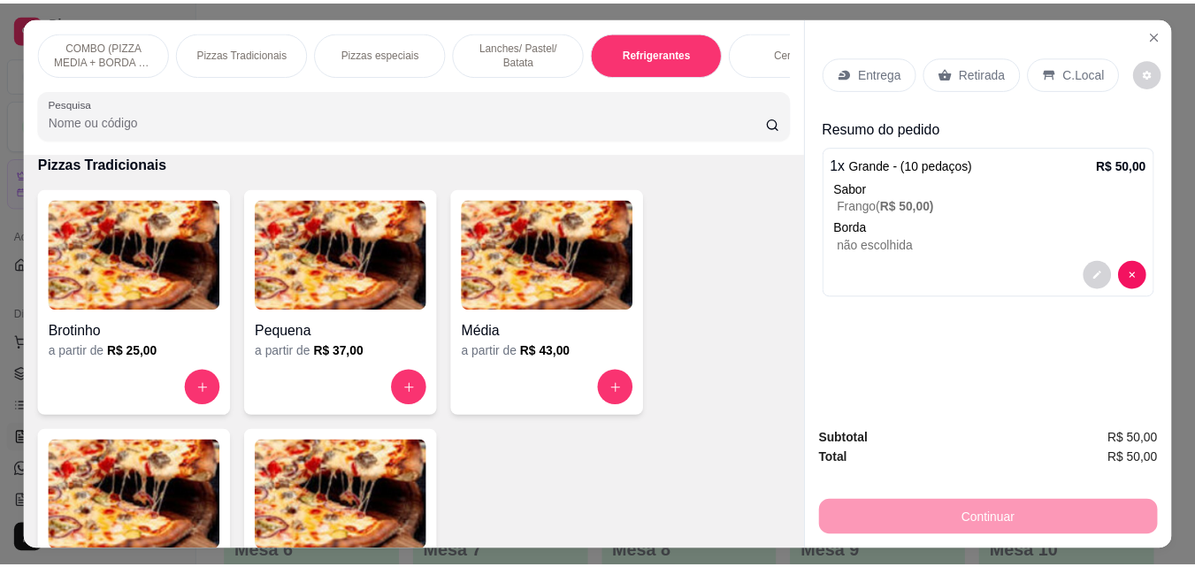
scroll to position [46, 0]
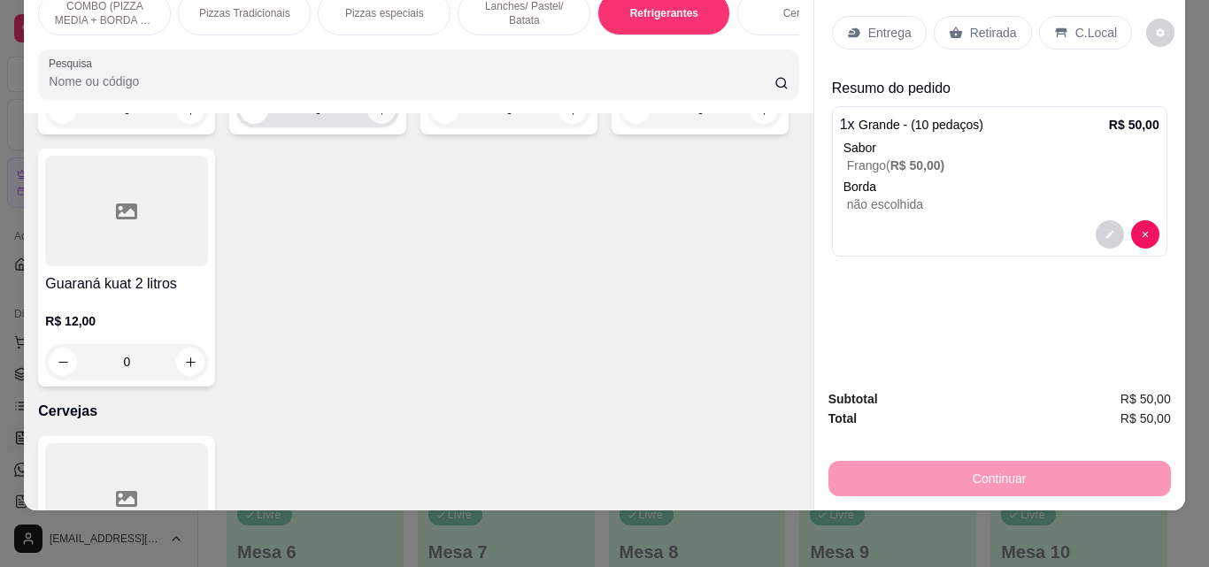
click at [375, 117] on icon "increase-product-quantity" at bounding box center [381, 110] width 13 height 13
type input "1"
click at [869, 24] on p "Entrega" at bounding box center [889, 33] width 43 height 18
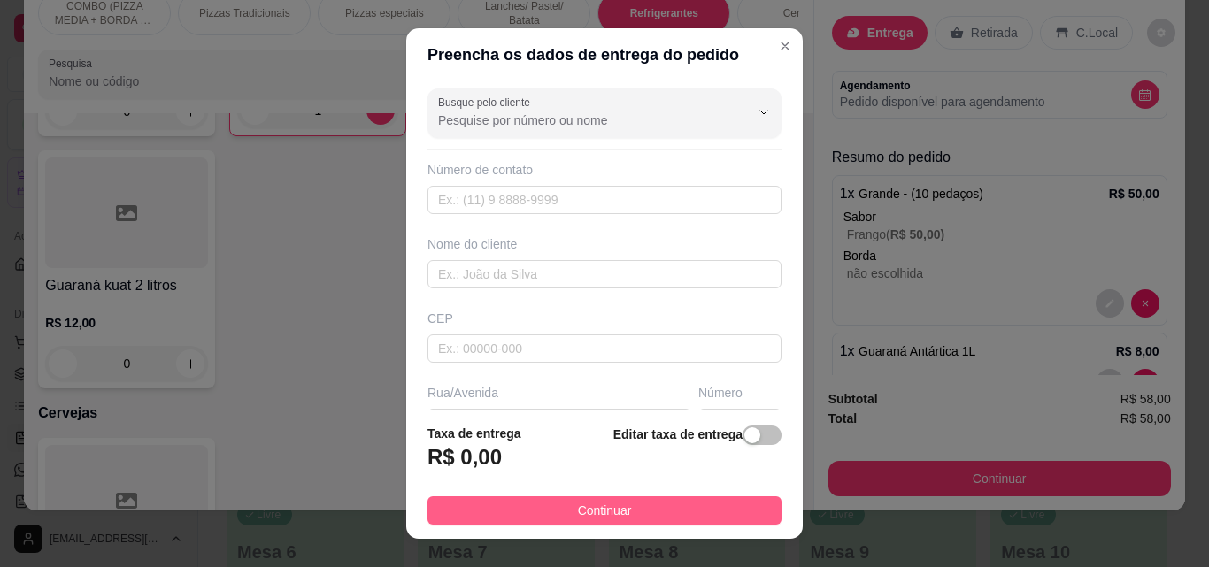
click at [735, 511] on button "Continuar" at bounding box center [604, 510] width 354 height 28
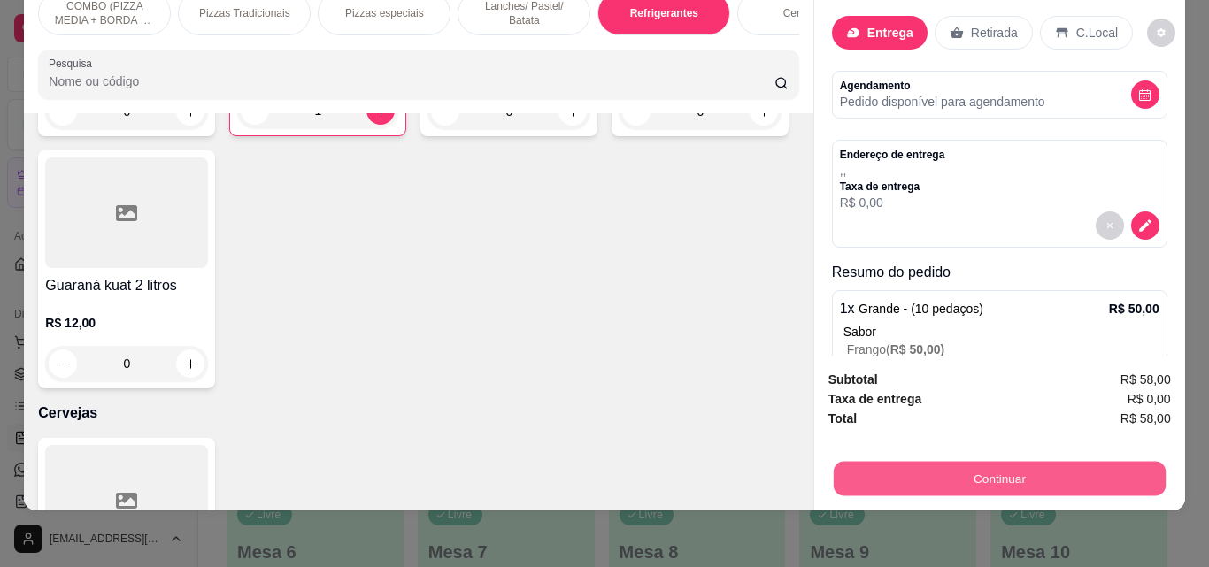
click at [846, 461] on button "Continuar" at bounding box center [999, 478] width 332 height 35
click at [936, 461] on button "Continuar" at bounding box center [999, 478] width 342 height 35
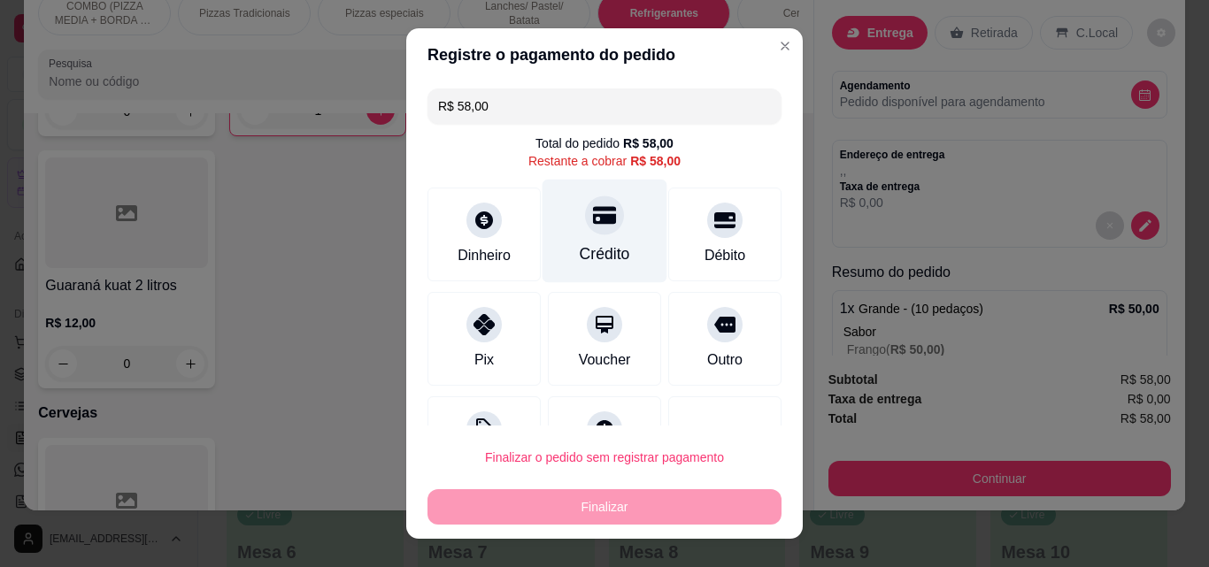
click at [624, 236] on div "Crédito" at bounding box center [604, 232] width 125 height 104
type input "R$ 0,00"
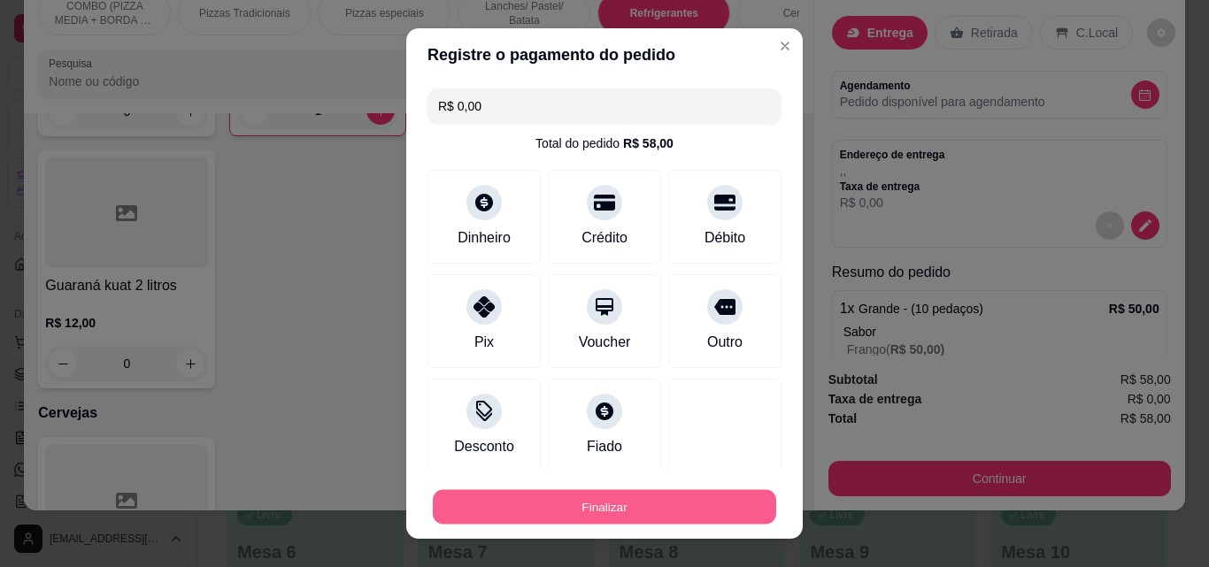
click at [715, 511] on button "Finalizar" at bounding box center [604, 507] width 343 height 35
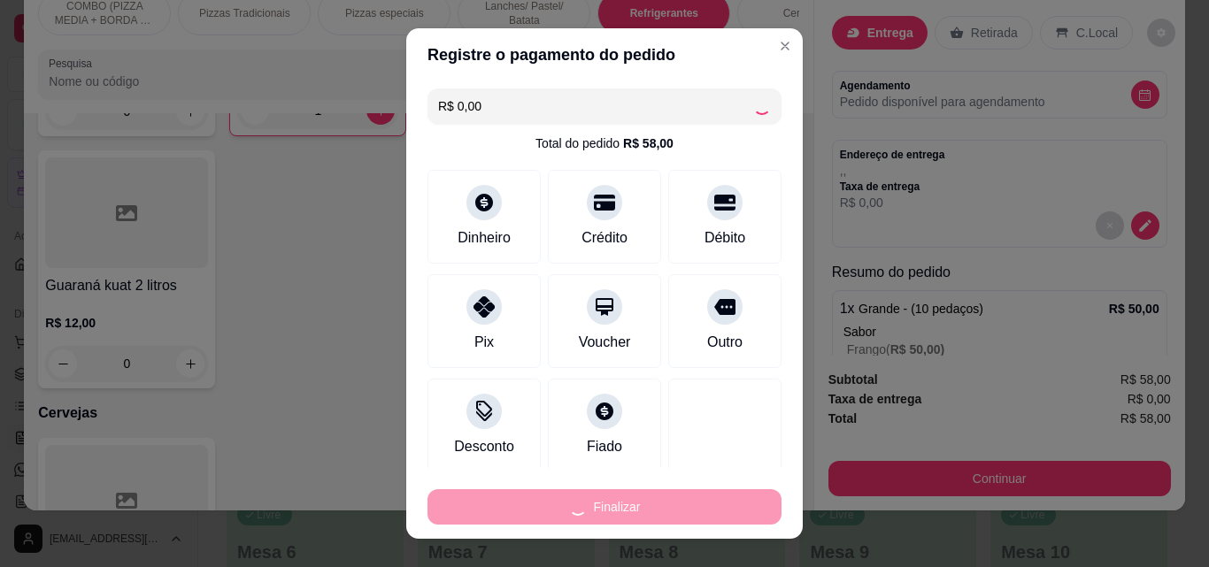
type input "0"
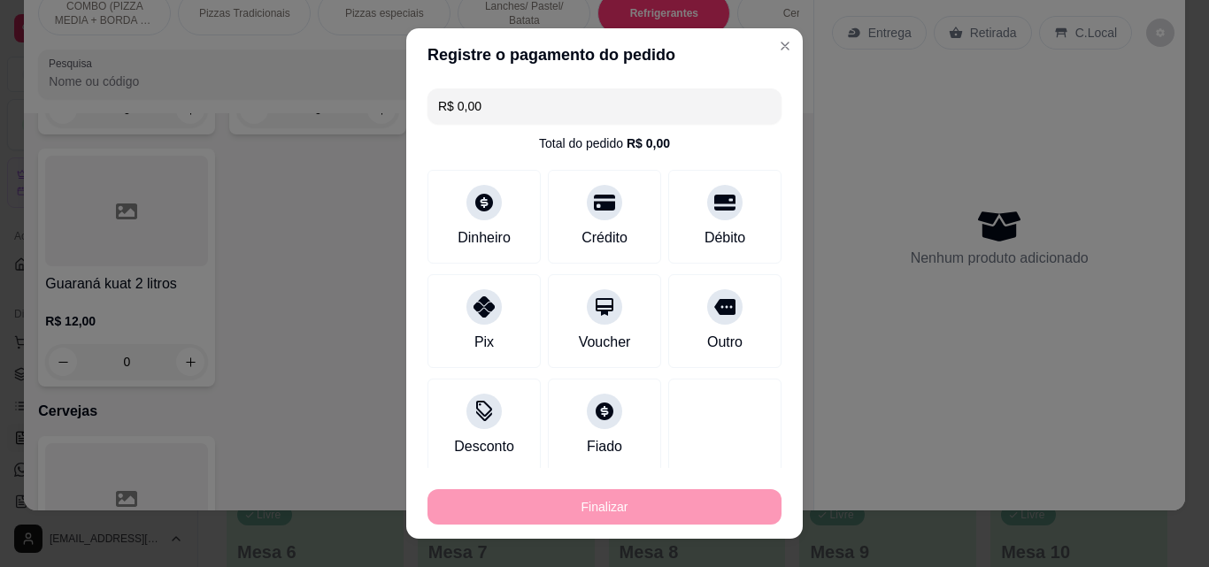
type input "-R$ 58,00"
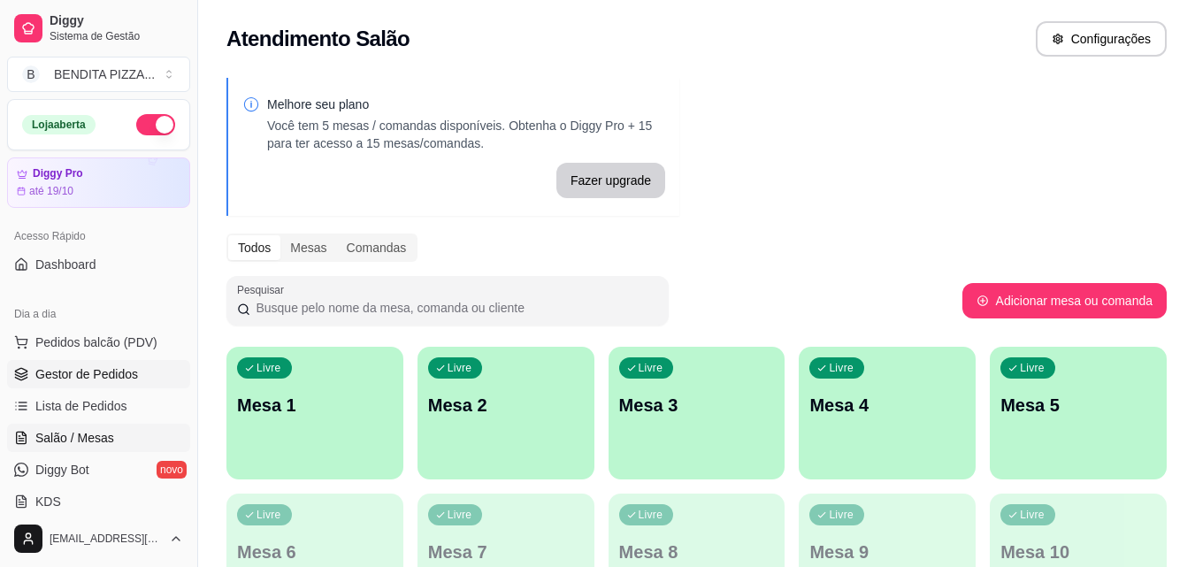
click at [126, 364] on link "Gestor de Pedidos" at bounding box center [98, 374] width 183 height 28
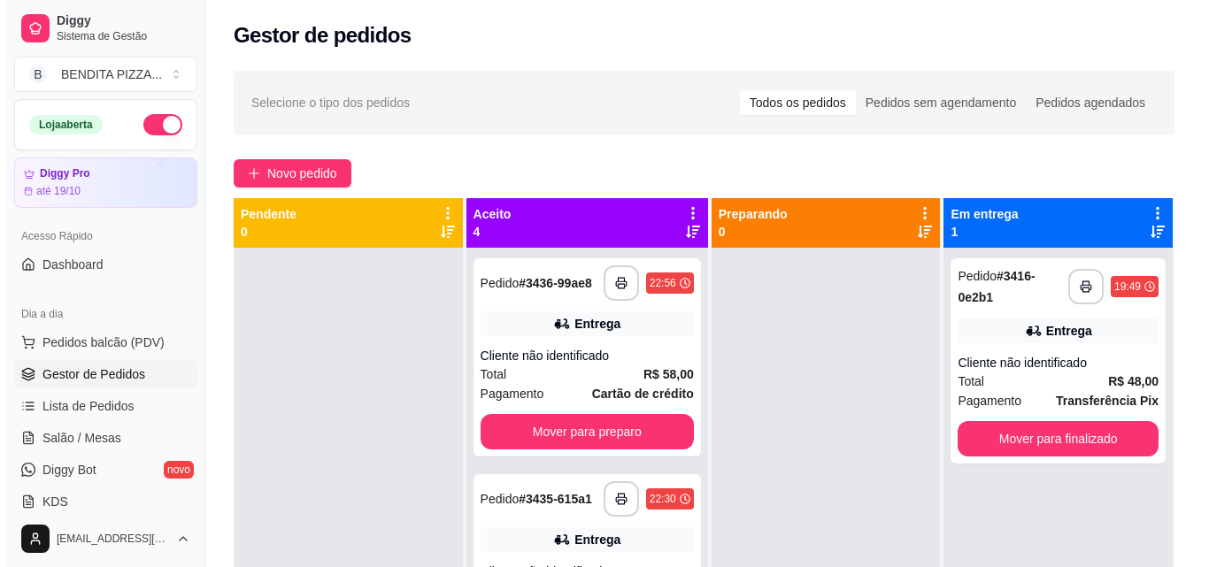
scroll to position [270, 0]
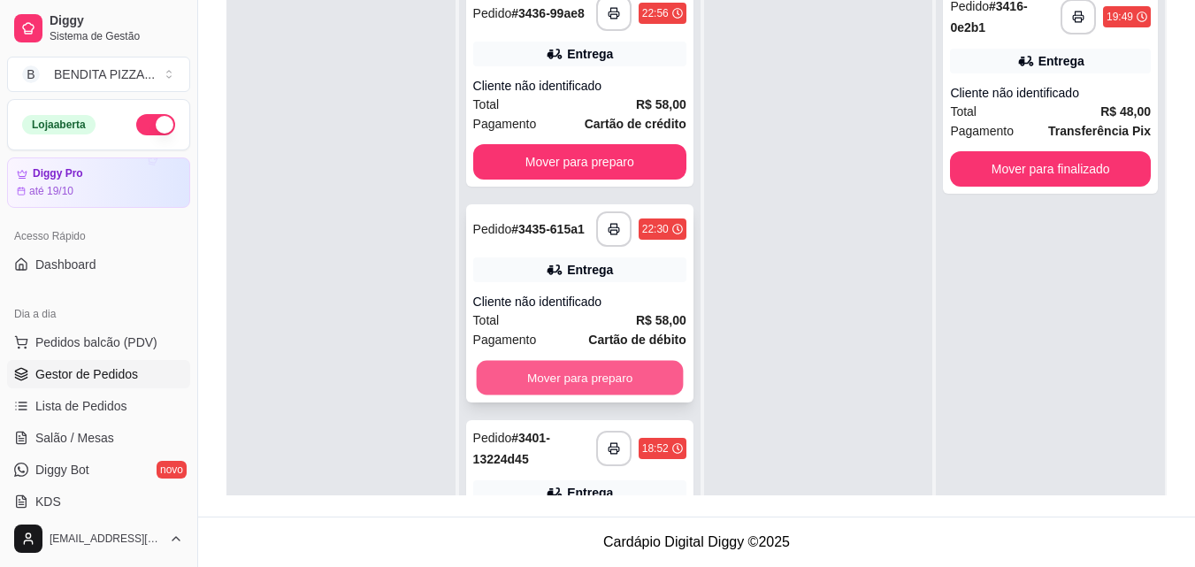
click at [576, 395] on button "Mover para preparo" at bounding box center [579, 378] width 207 height 35
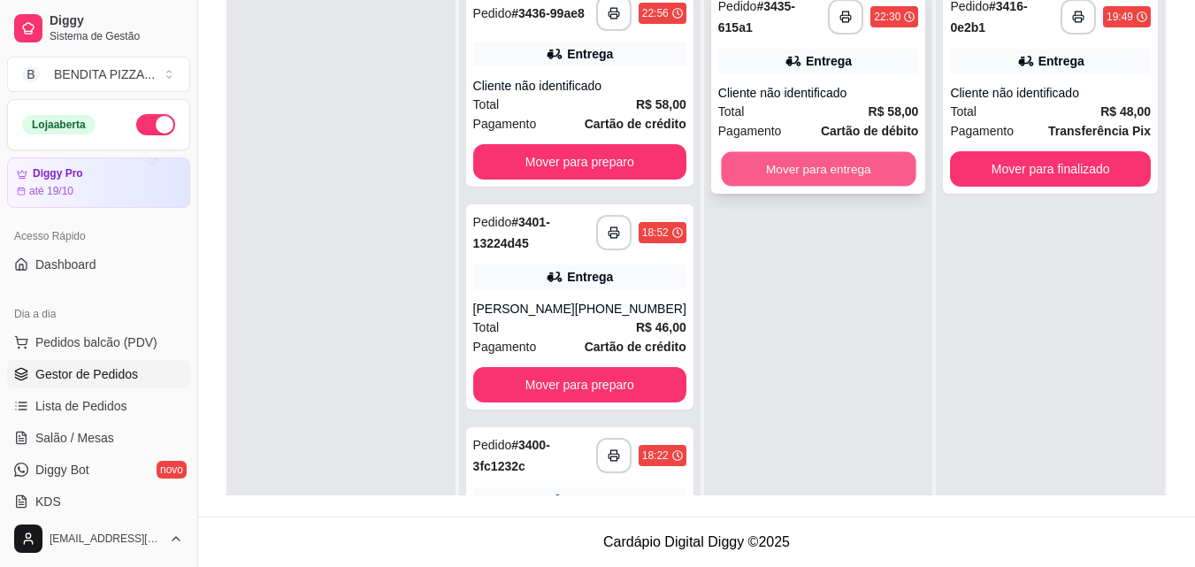
click at [812, 170] on button "Mover para entrega" at bounding box center [818, 169] width 195 height 35
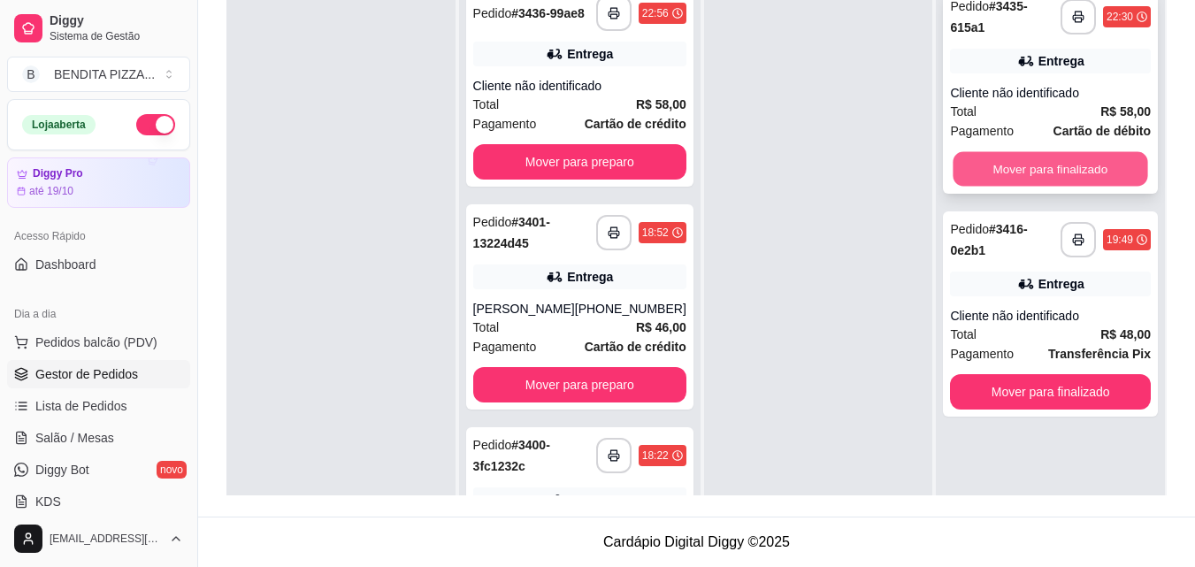
click at [1018, 155] on button "Mover para finalizado" at bounding box center [1051, 169] width 195 height 35
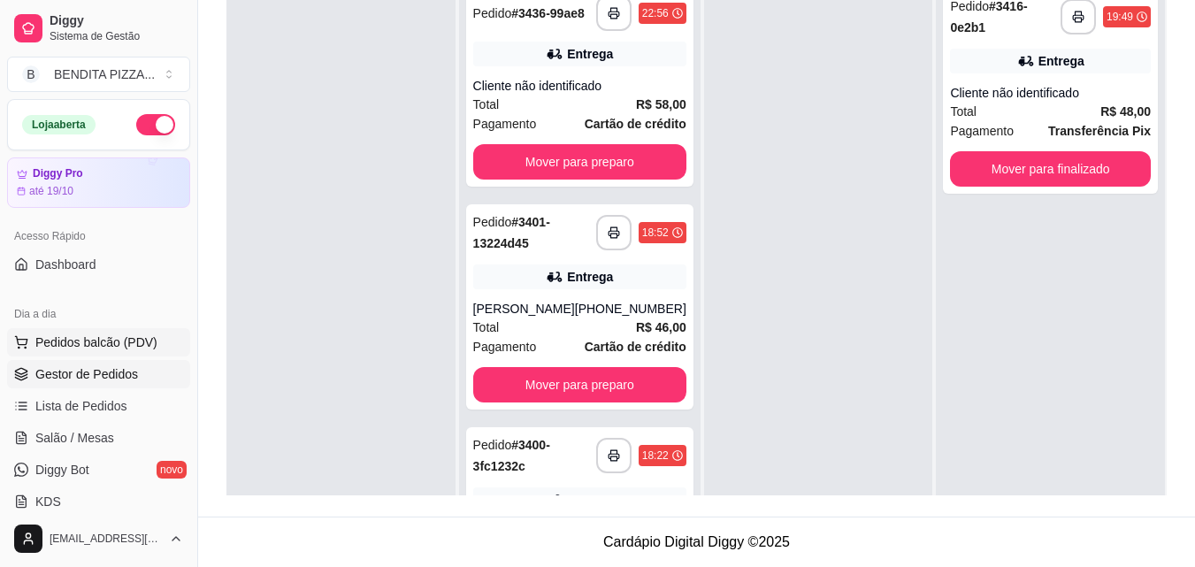
click at [100, 329] on button "Pedidos balcão (PDV)" at bounding box center [98, 342] width 183 height 28
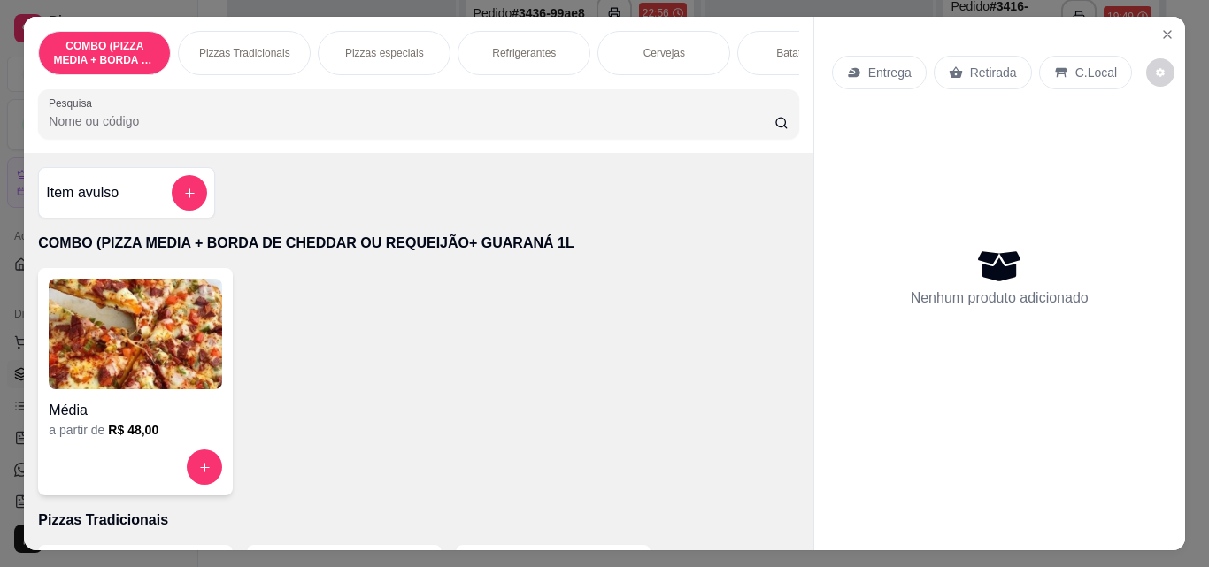
click at [239, 34] on div "Pizzas Tradicionais" at bounding box center [244, 53] width 133 height 44
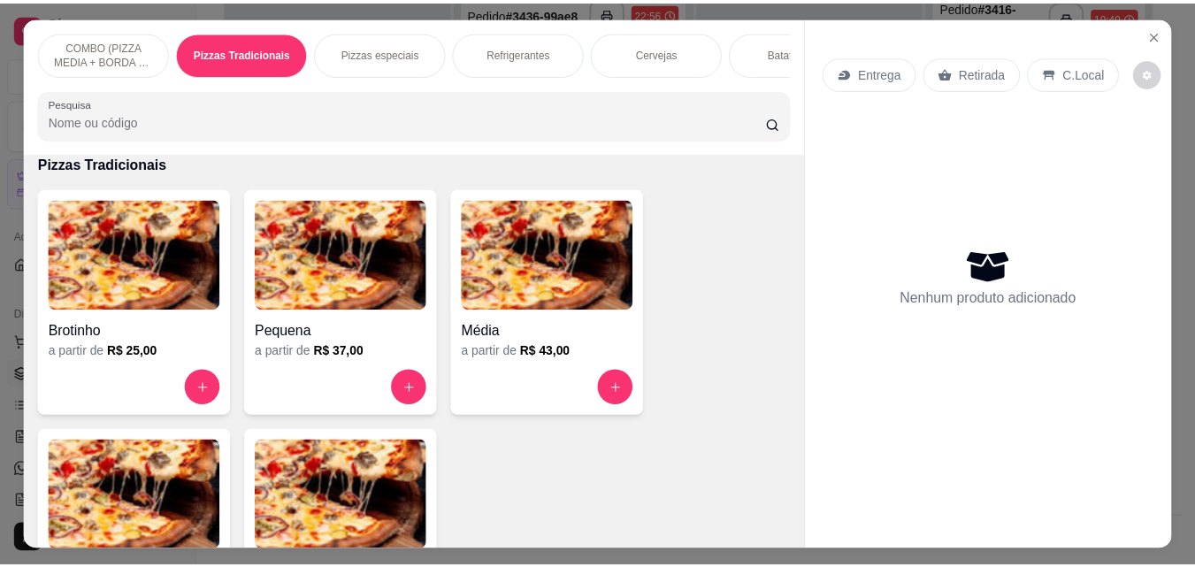
scroll to position [46, 0]
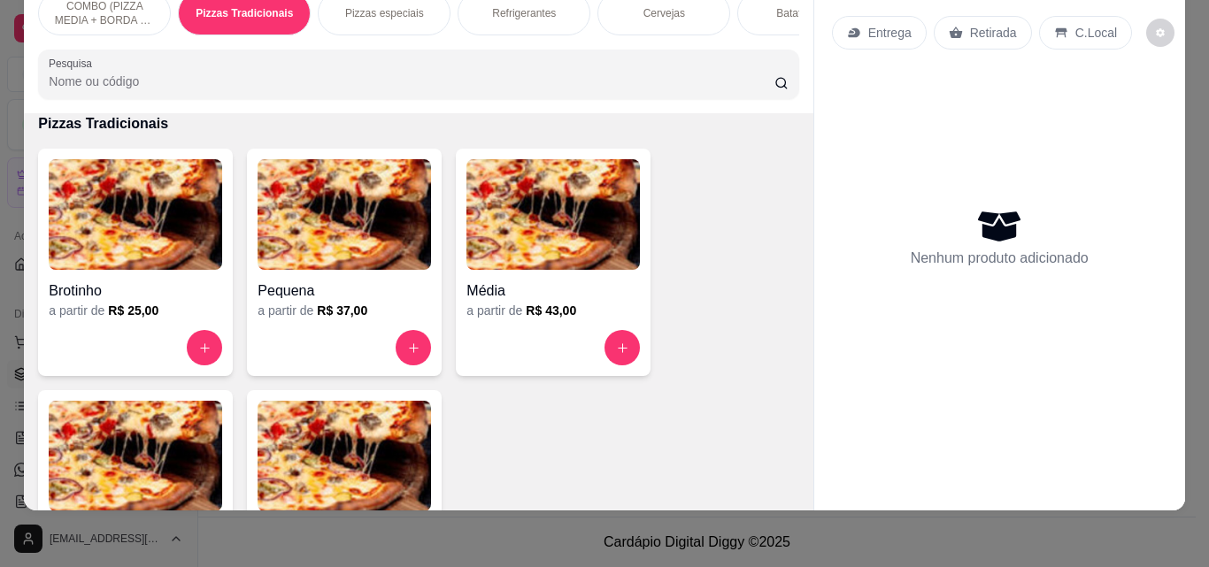
click at [210, 460] on img at bounding box center [135, 456] width 173 height 111
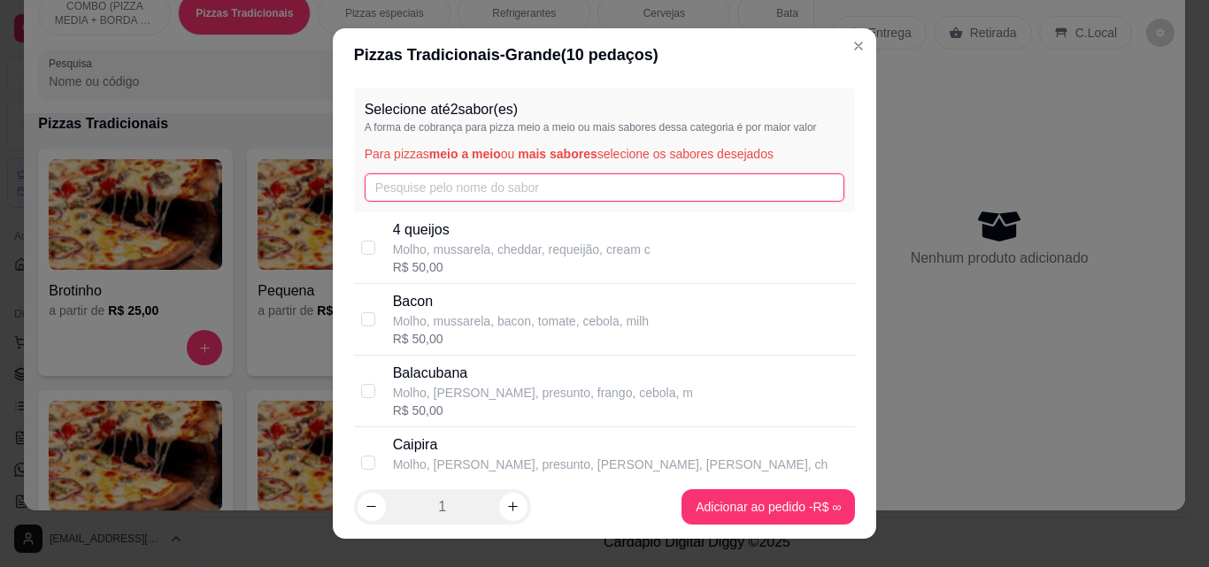
click at [447, 199] on input "text" at bounding box center [605, 187] width 480 height 28
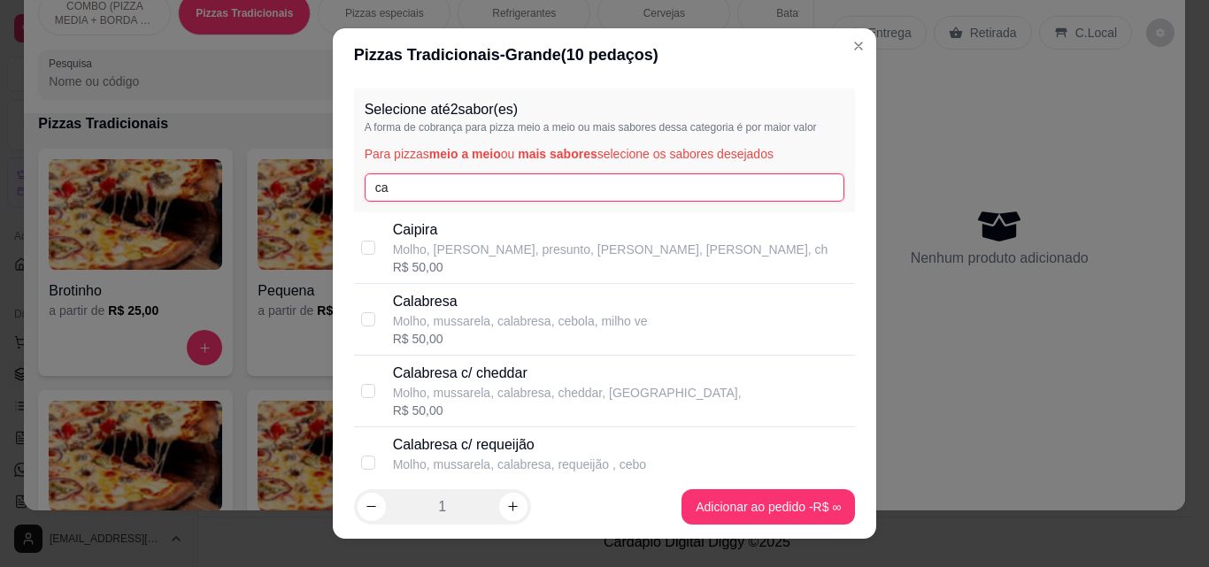
type input "ca"
drag, startPoint x: 403, startPoint y: 326, endPoint x: 466, endPoint y: 372, distance: 78.6
click at [403, 328] on p "Molho, mussarela, calabresa, cebola, milho ve" at bounding box center [520, 321] width 255 height 18
checkbox input "true"
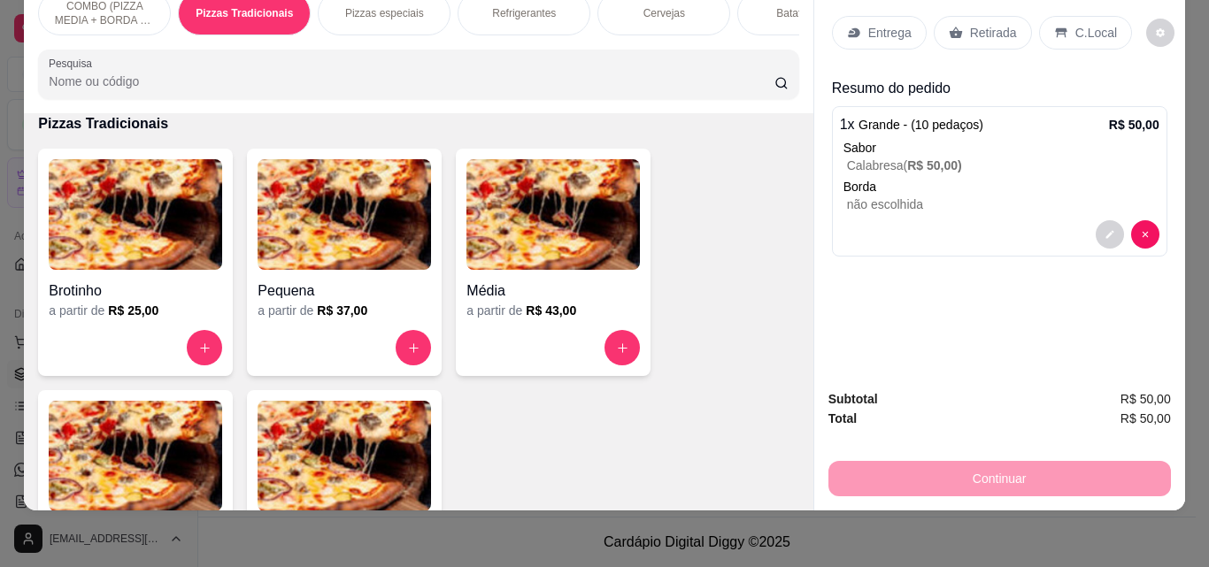
click at [870, 24] on p "Entrega" at bounding box center [889, 33] width 43 height 18
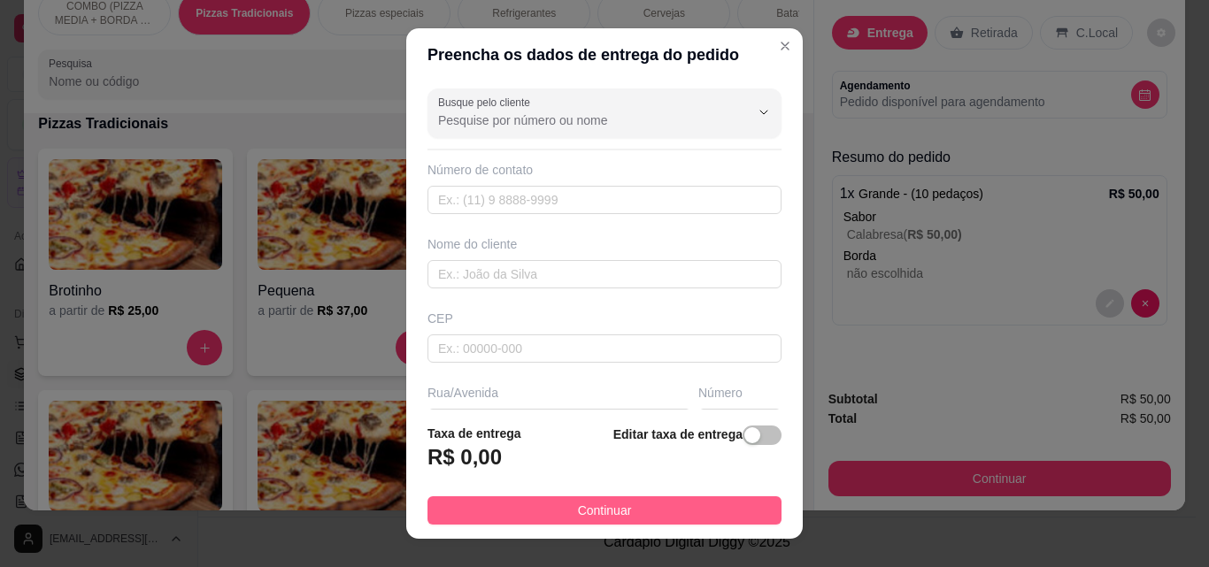
click at [709, 517] on button "Continuar" at bounding box center [604, 510] width 354 height 28
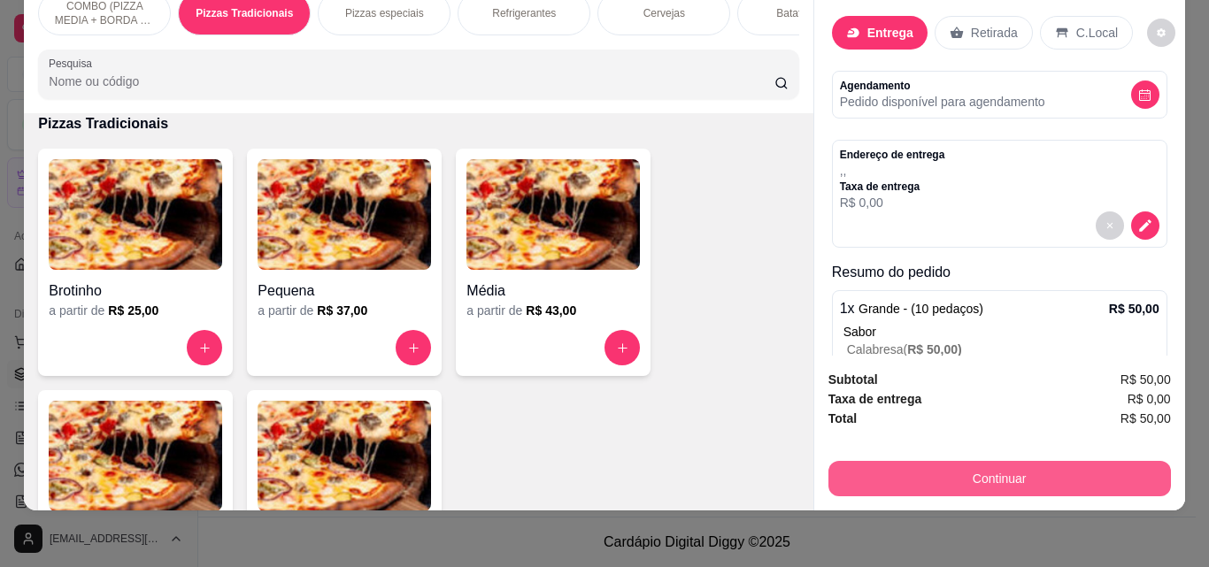
click at [933, 469] on button "Continuar" at bounding box center [999, 478] width 342 height 35
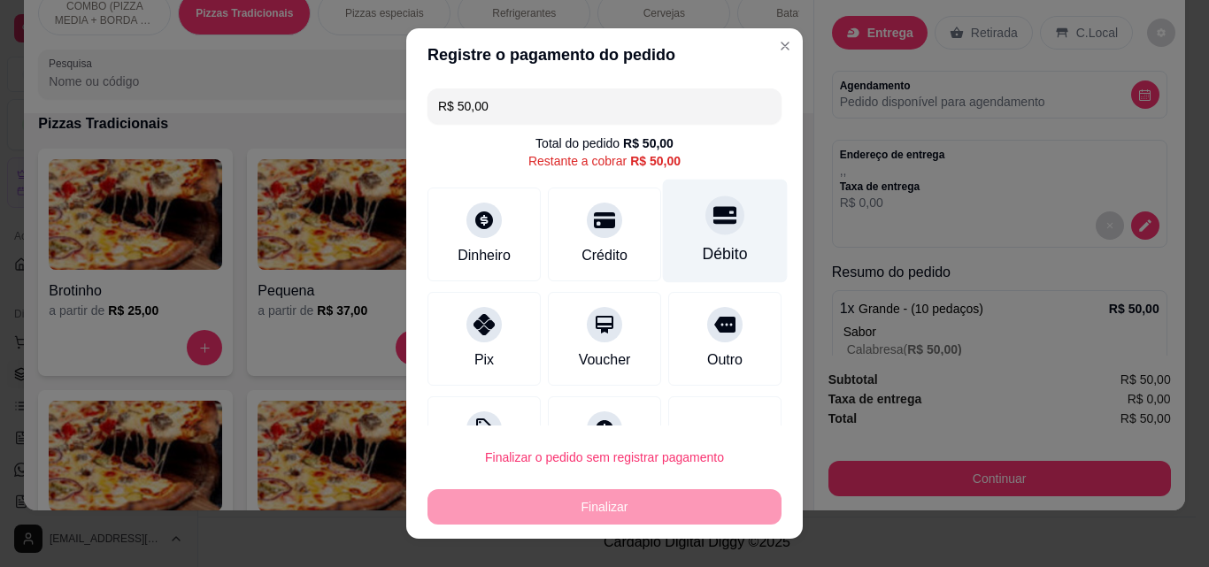
click at [705, 227] on div at bounding box center [724, 215] width 39 height 39
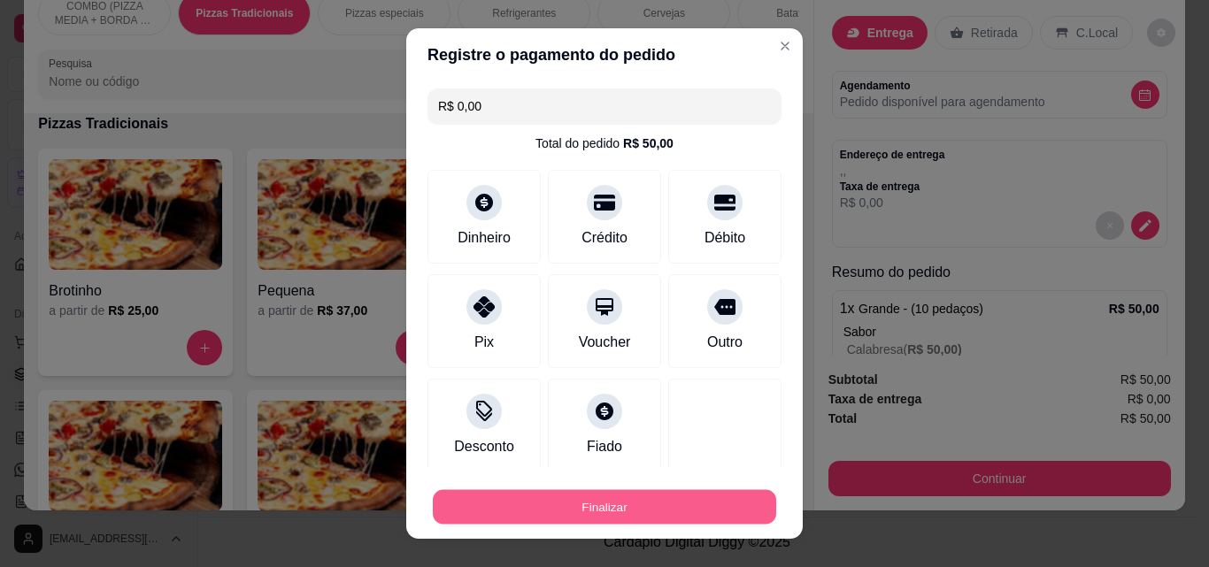
click at [698, 498] on button "Finalizar" at bounding box center [604, 507] width 343 height 35
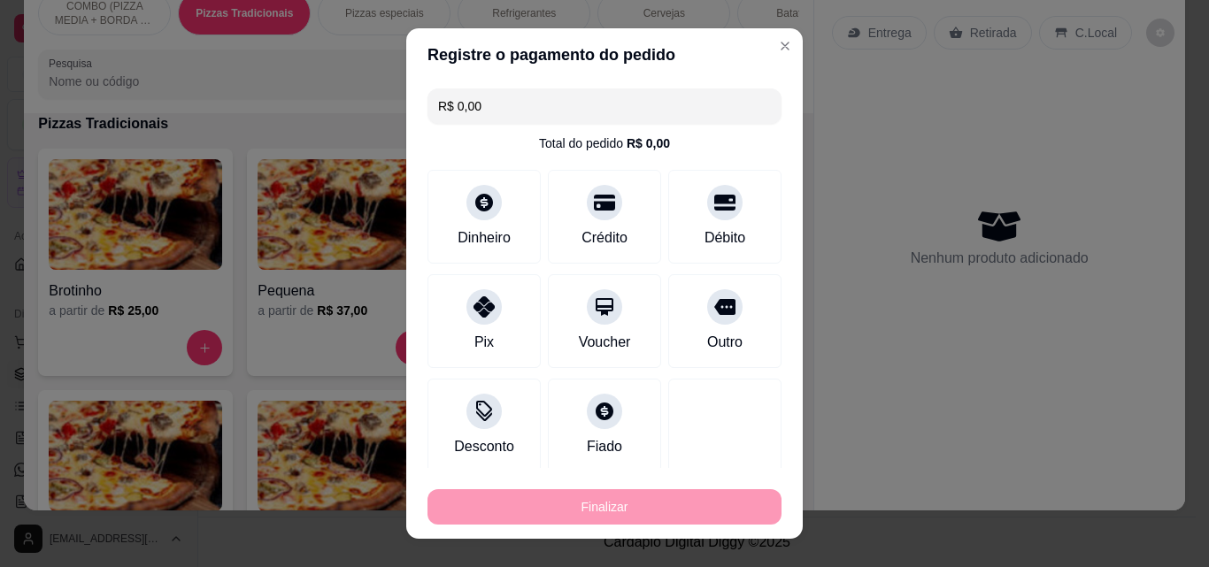
type input "-R$ 50,00"
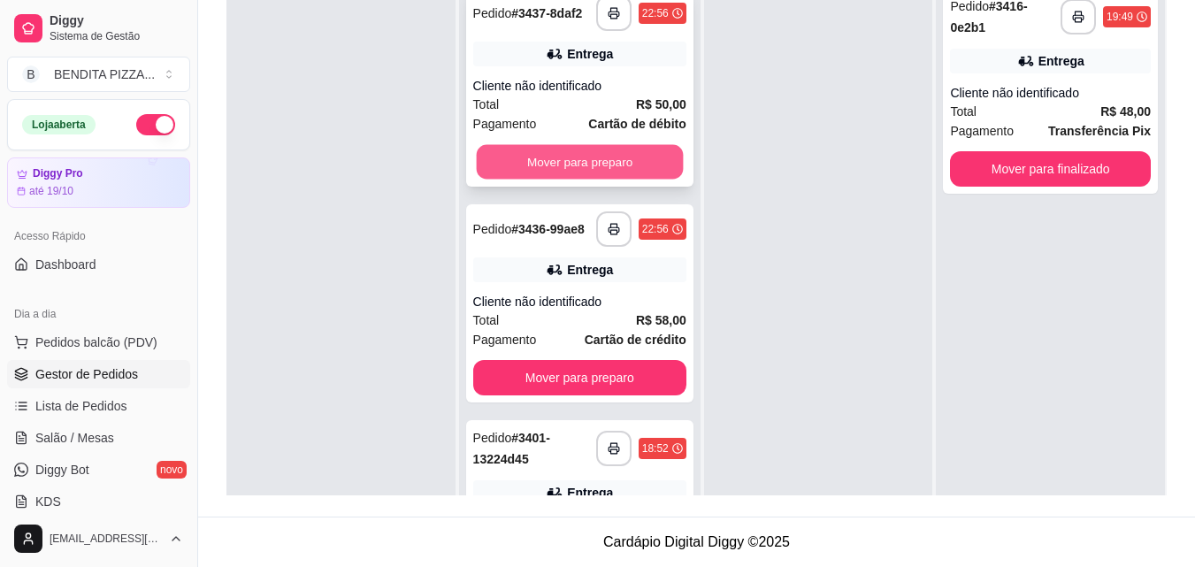
click at [556, 180] on button "Mover para preparo" at bounding box center [579, 162] width 207 height 35
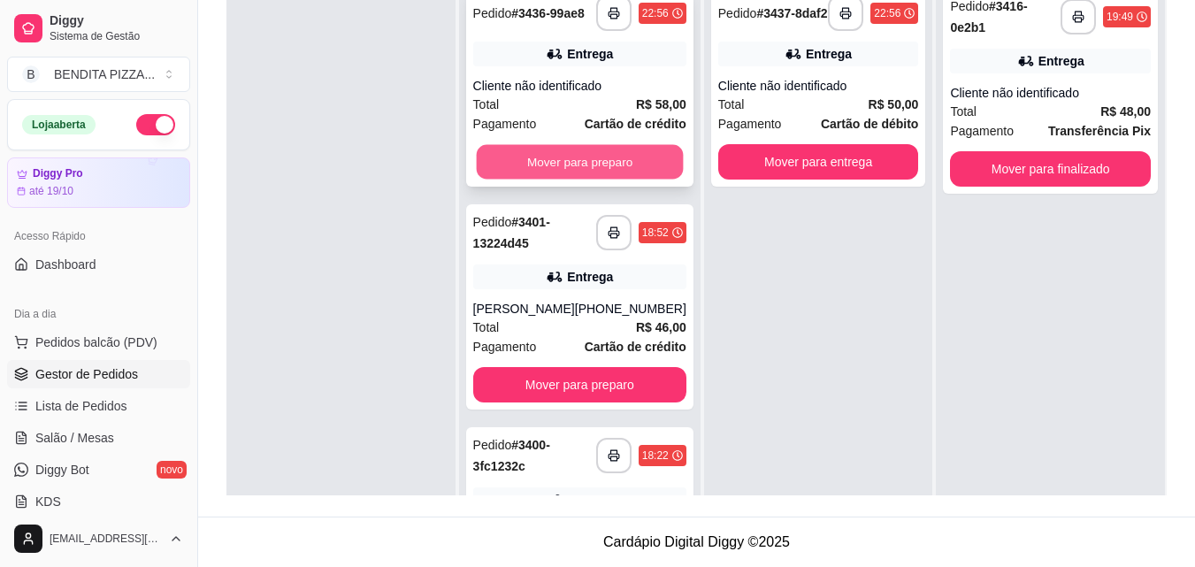
click at [630, 175] on button "Mover para preparo" at bounding box center [579, 162] width 207 height 35
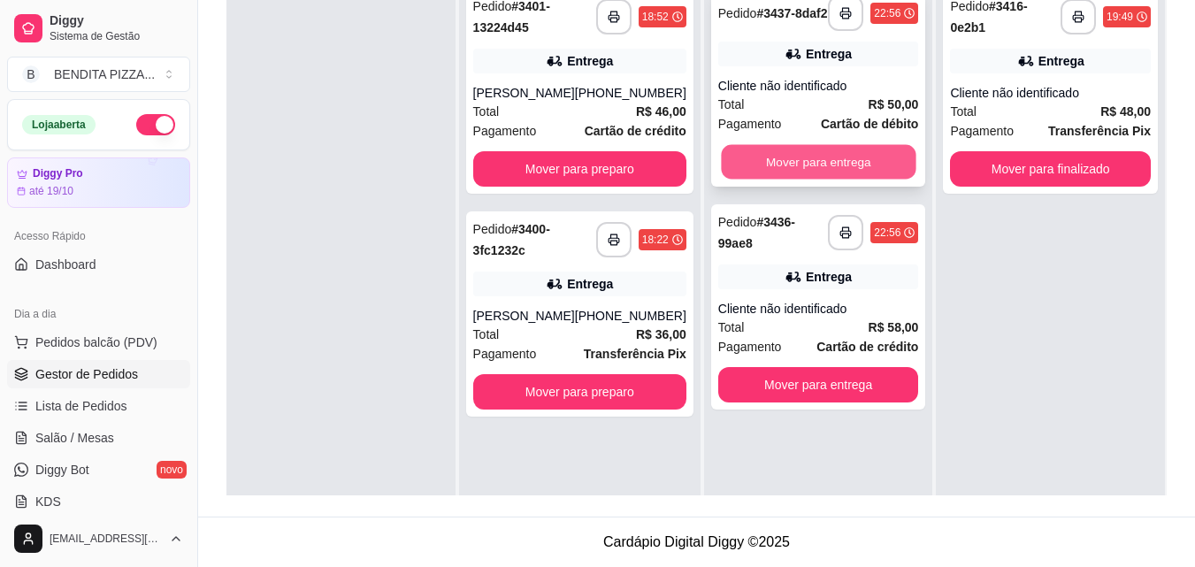
click at [785, 169] on button "Mover para entrega" at bounding box center [818, 162] width 195 height 35
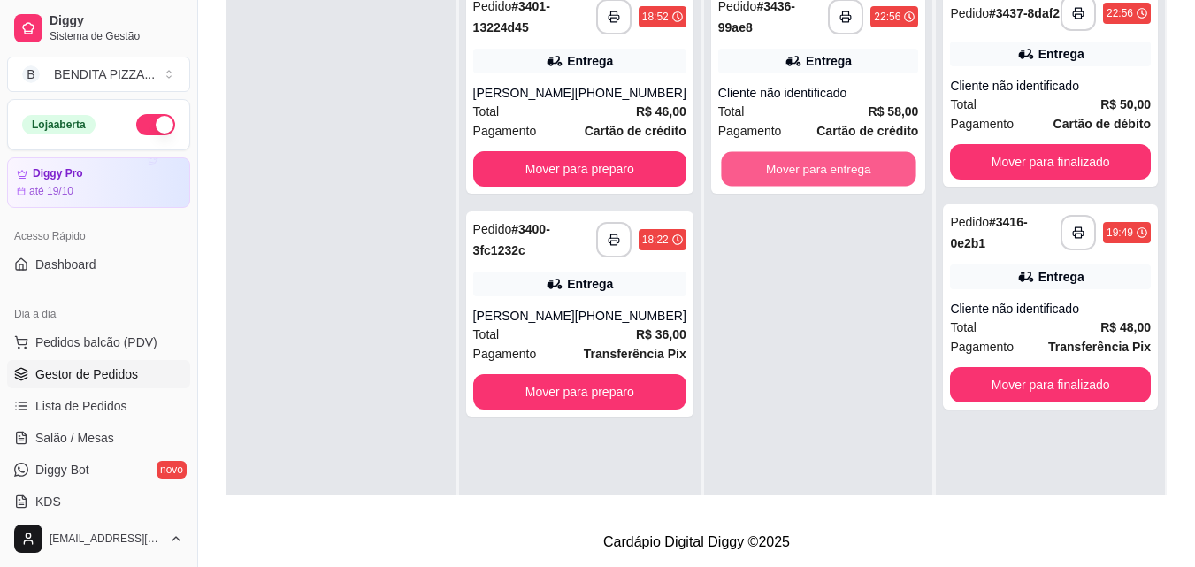
click at [785, 169] on button "Mover para entrega" at bounding box center [818, 169] width 195 height 35
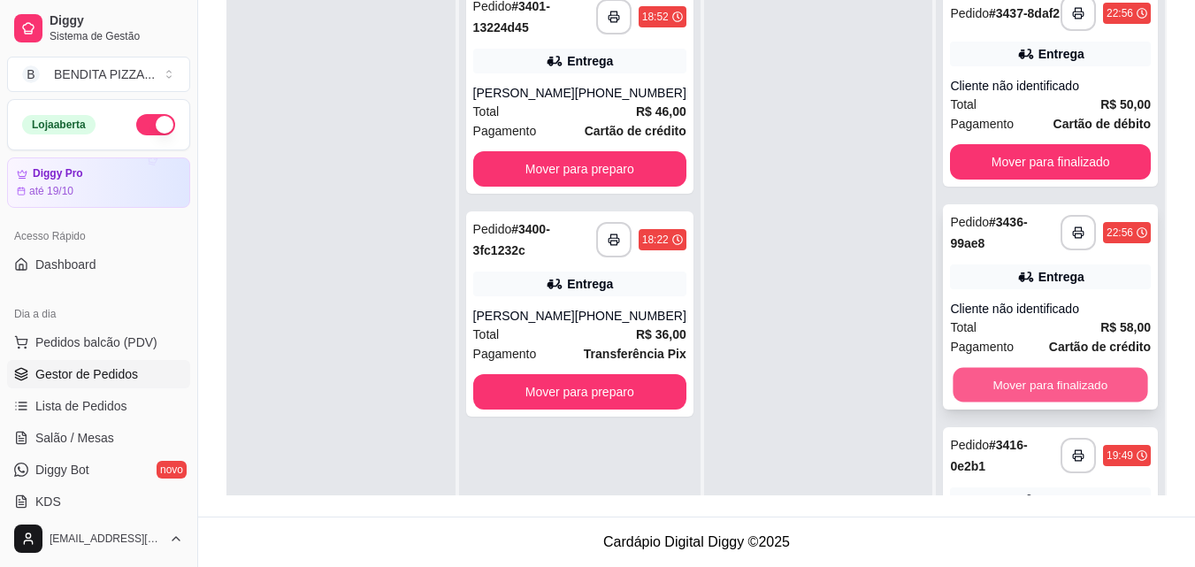
click at [1060, 386] on button "Mover para finalizado" at bounding box center [1051, 385] width 195 height 35
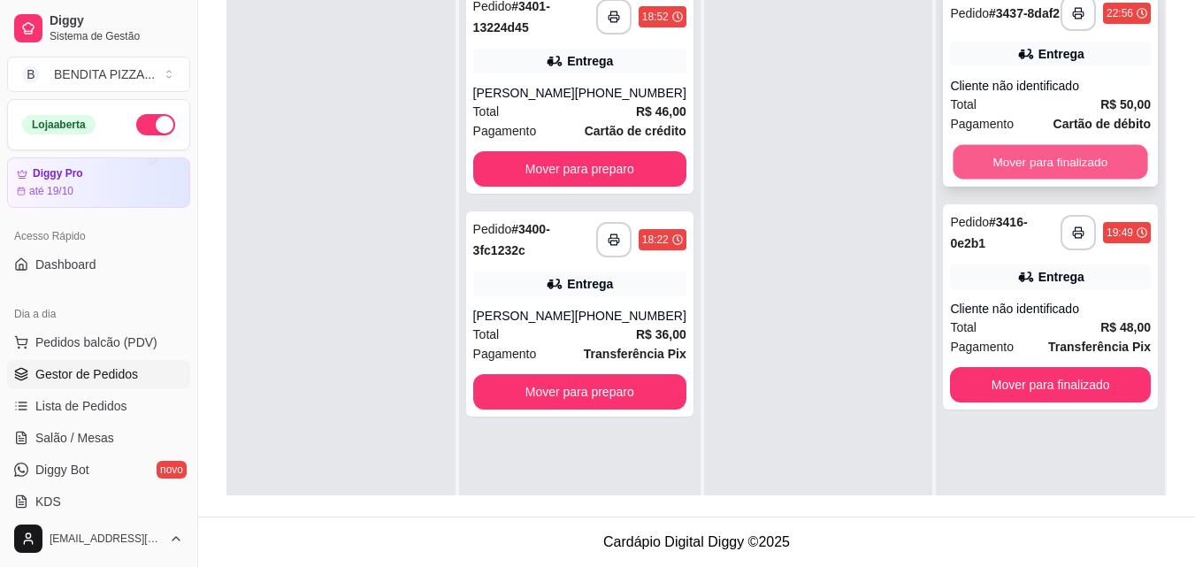
click at [1041, 180] on button "Mover para finalizado" at bounding box center [1051, 162] width 195 height 35
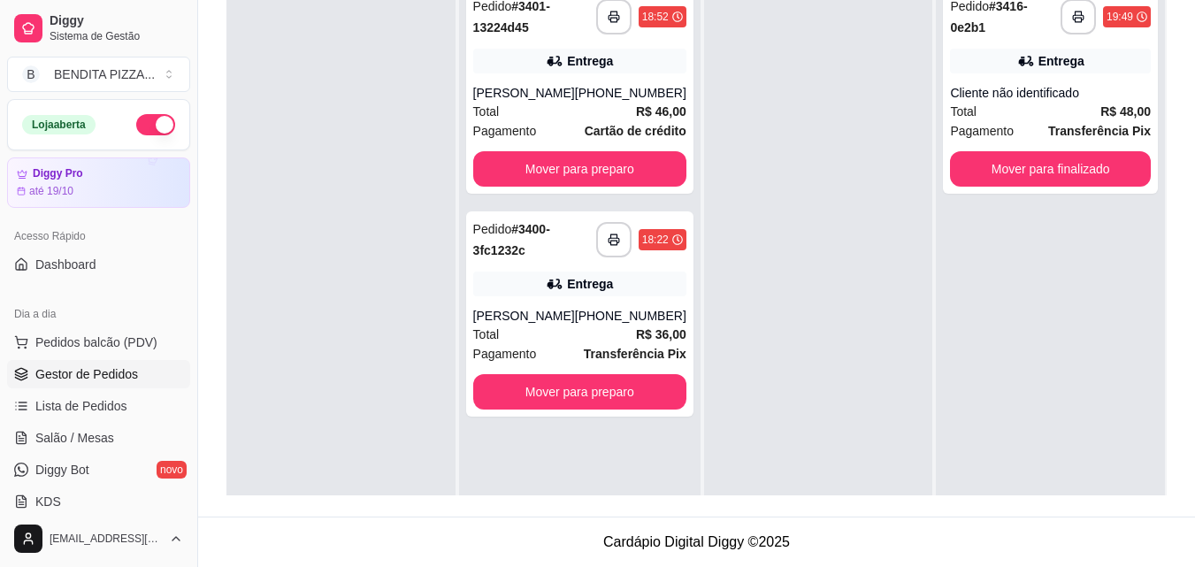
scroll to position [359, 0]
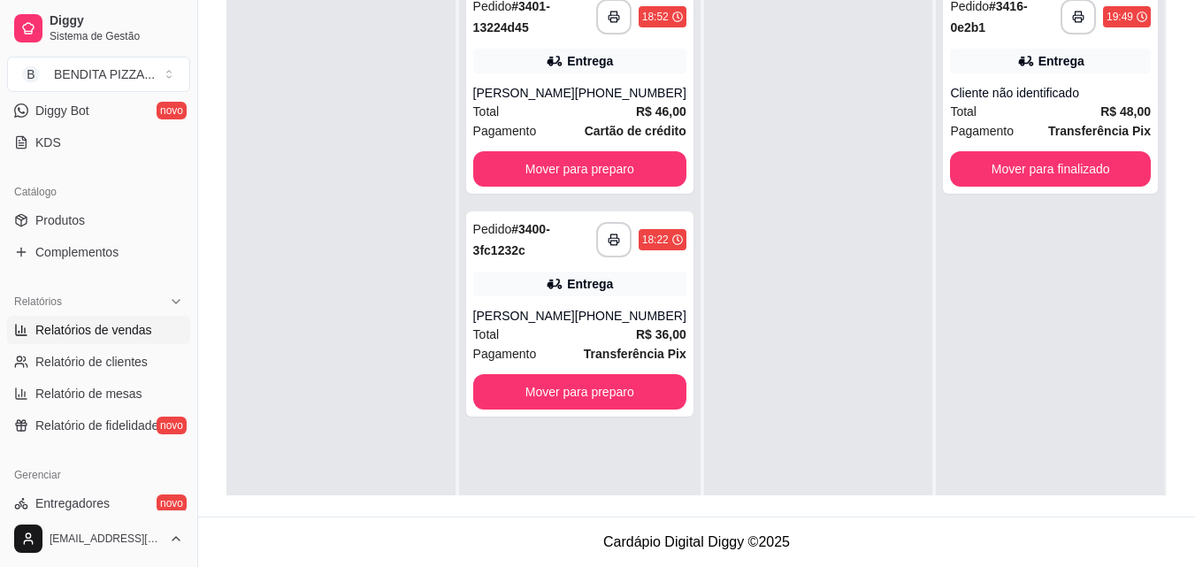
click at [157, 337] on link "Relatórios de vendas" at bounding box center [98, 330] width 183 height 28
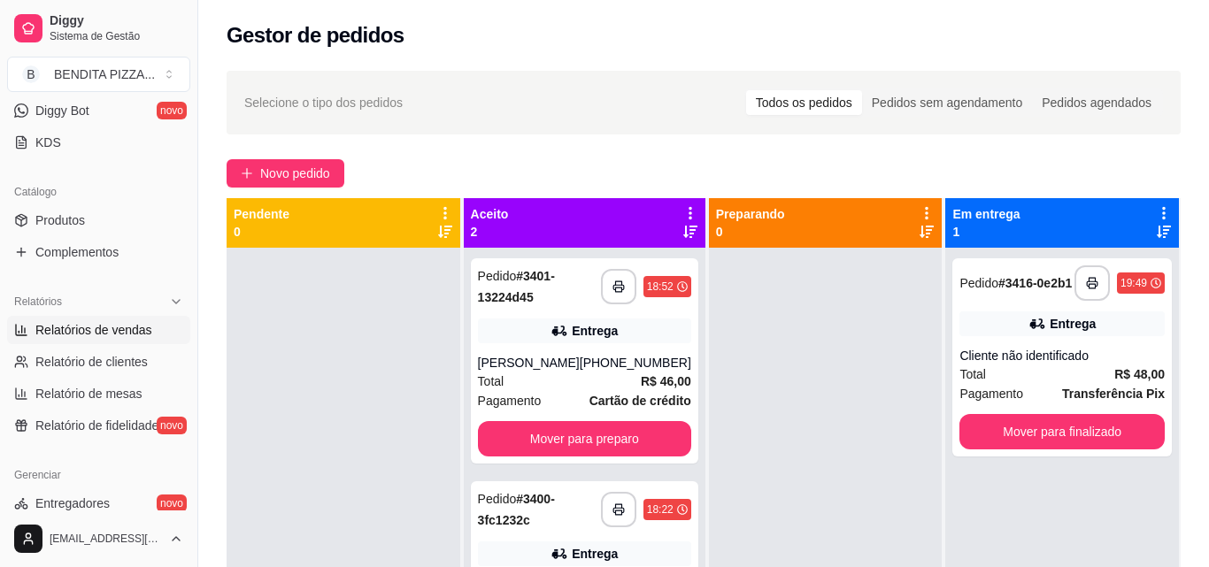
select select "ALL"
select select "0"
